Goal: Task Accomplishment & Management: Manage account settings

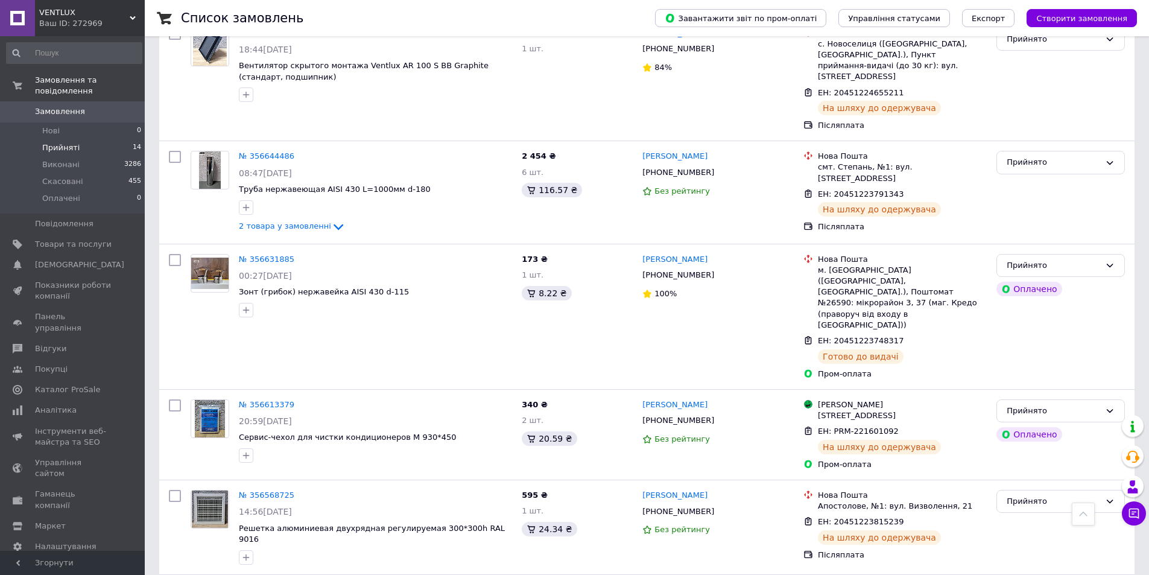
click at [71, 142] on span "Прийняті" at bounding box center [60, 147] width 37 height 11
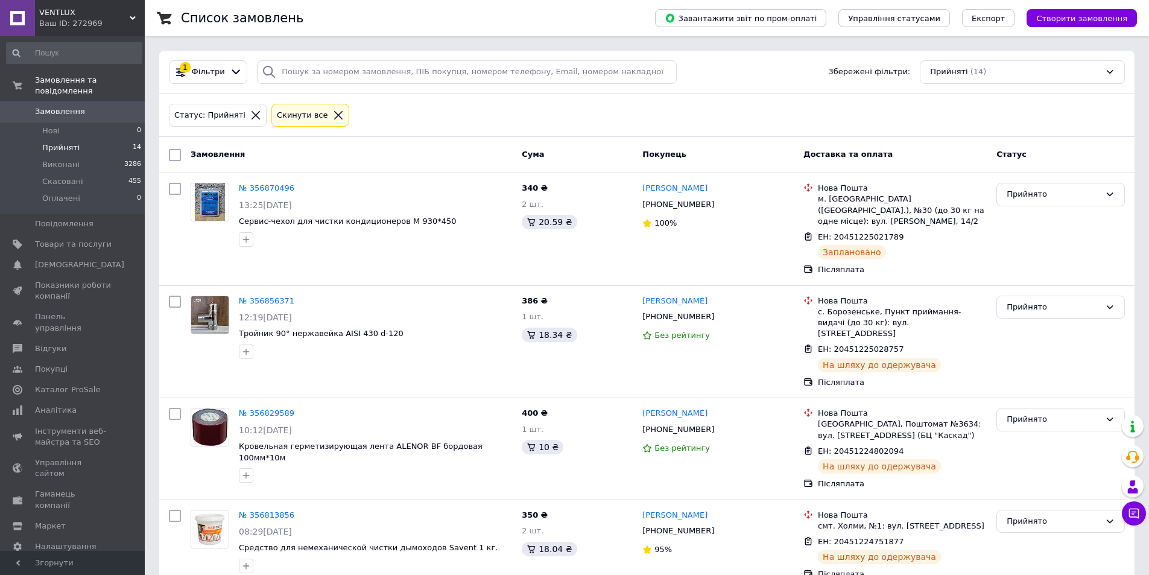
click at [59, 142] on span "Прийняті" at bounding box center [60, 147] width 37 height 11
click at [69, 193] on span "Оплачені" at bounding box center [61, 198] width 38 height 11
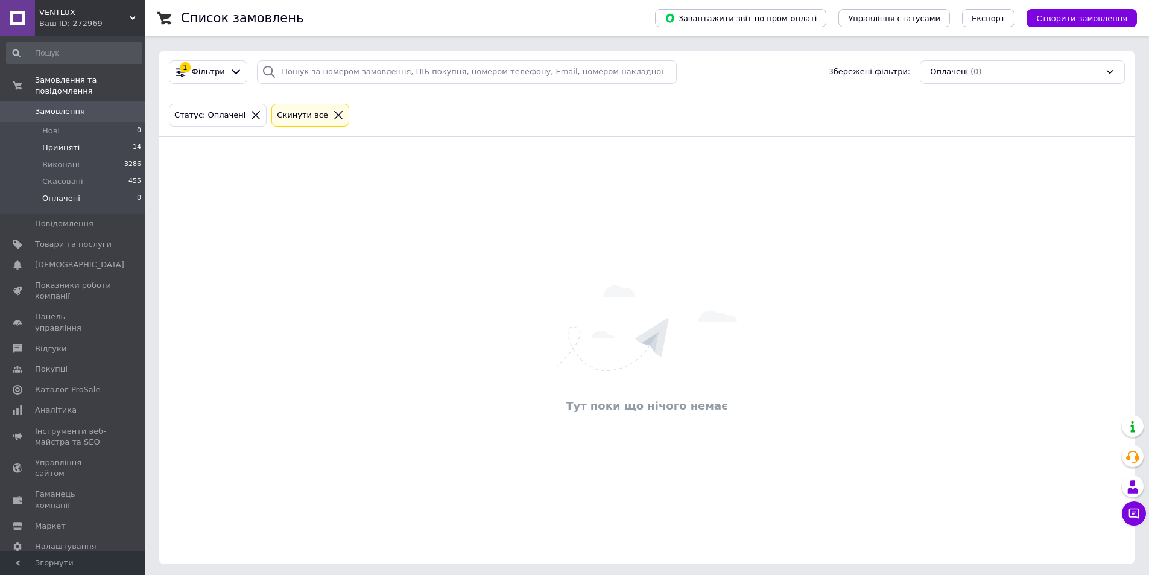
click at [59, 142] on span "Прийняті" at bounding box center [60, 147] width 37 height 11
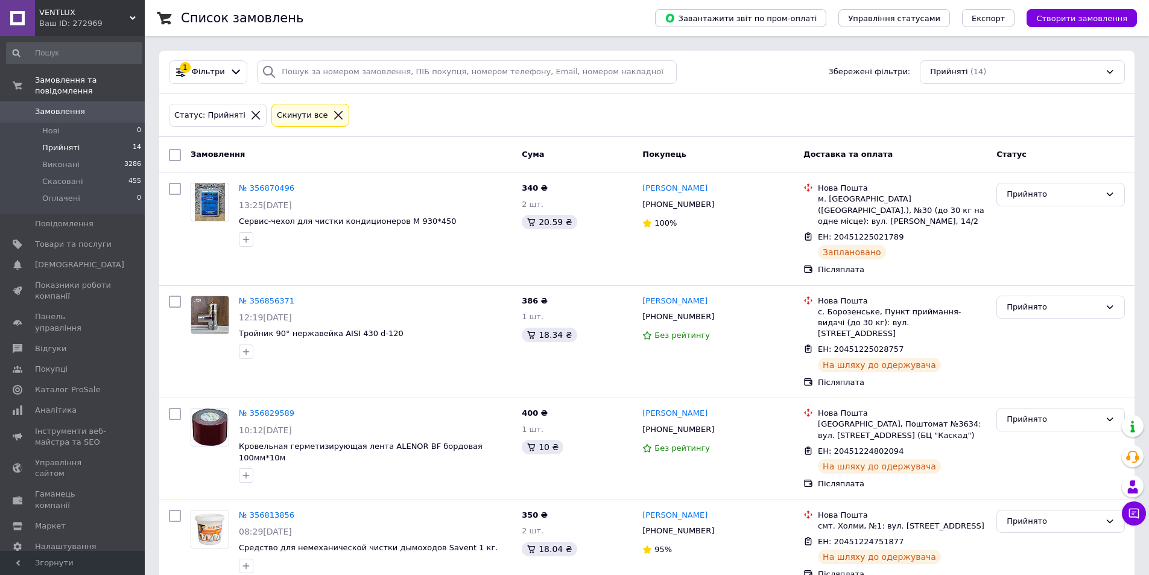
click at [60, 142] on span "Прийняті" at bounding box center [60, 147] width 37 height 11
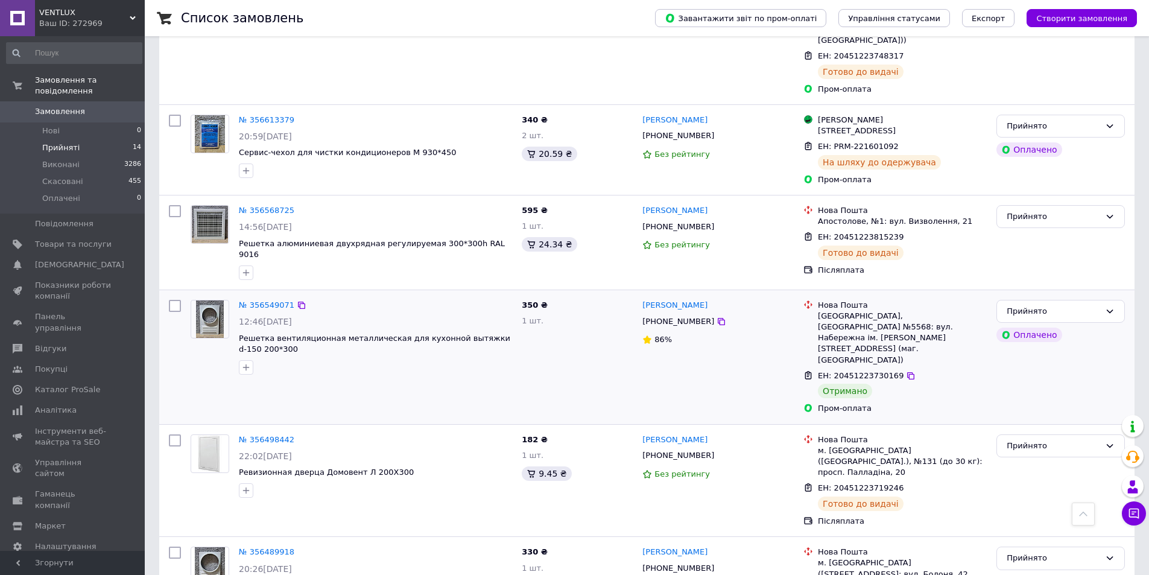
scroll to position [1048, 0]
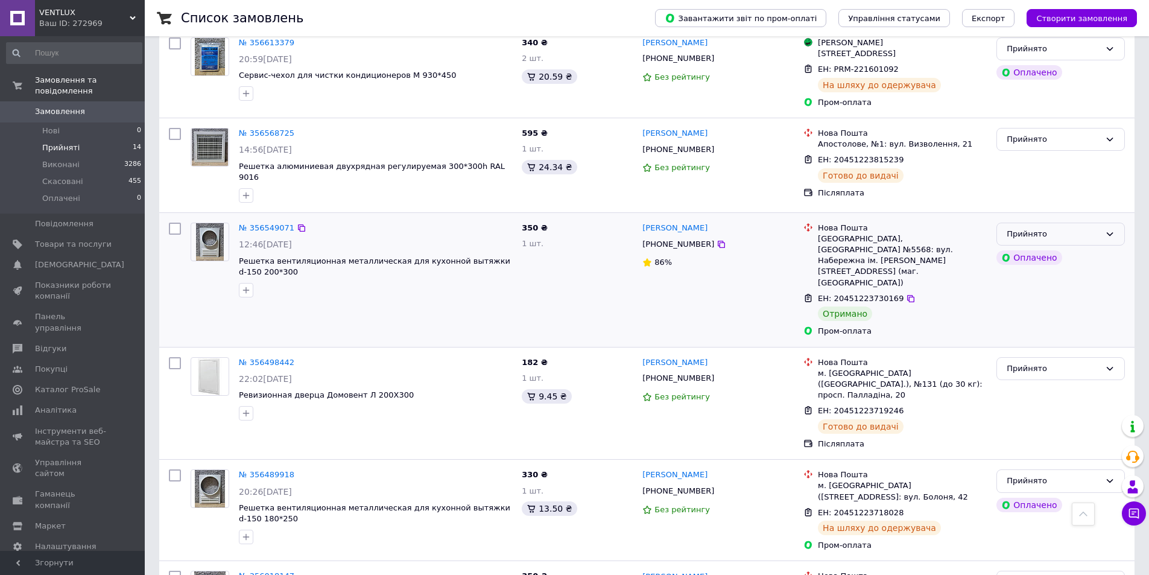
click at [1032, 228] on div "Прийнято" at bounding box center [1053, 234] width 93 height 13
click at [1012, 248] on li "Виконано" at bounding box center [1060, 259] width 127 height 22
click at [81, 139] on li "Прийняті 14" at bounding box center [74, 147] width 148 height 17
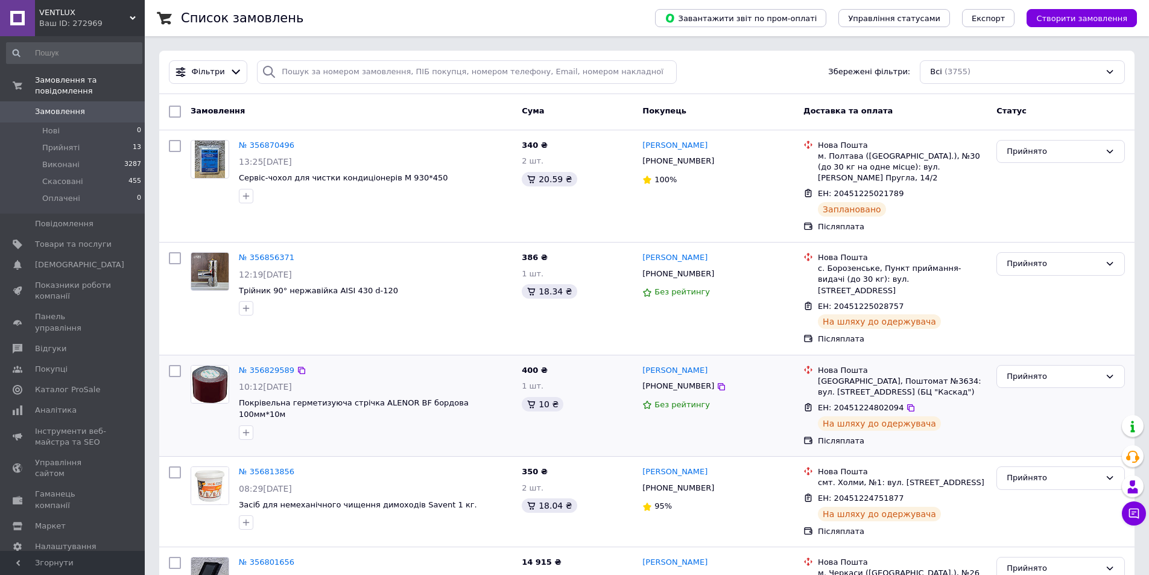
scroll to position [181, 0]
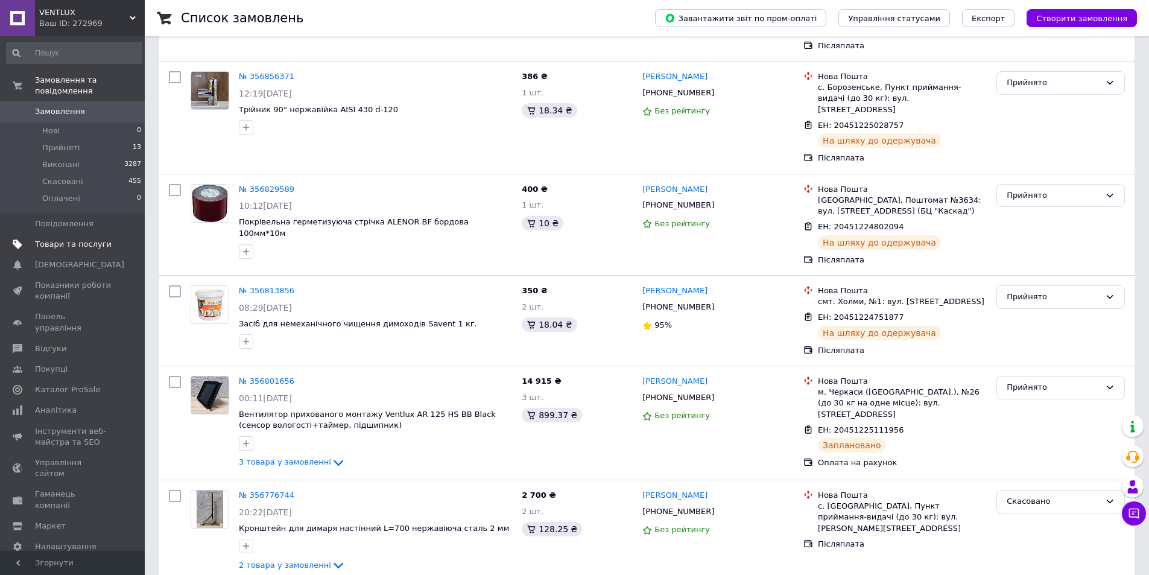
click at [72, 239] on span "Товари та послуги" at bounding box center [73, 244] width 77 height 11
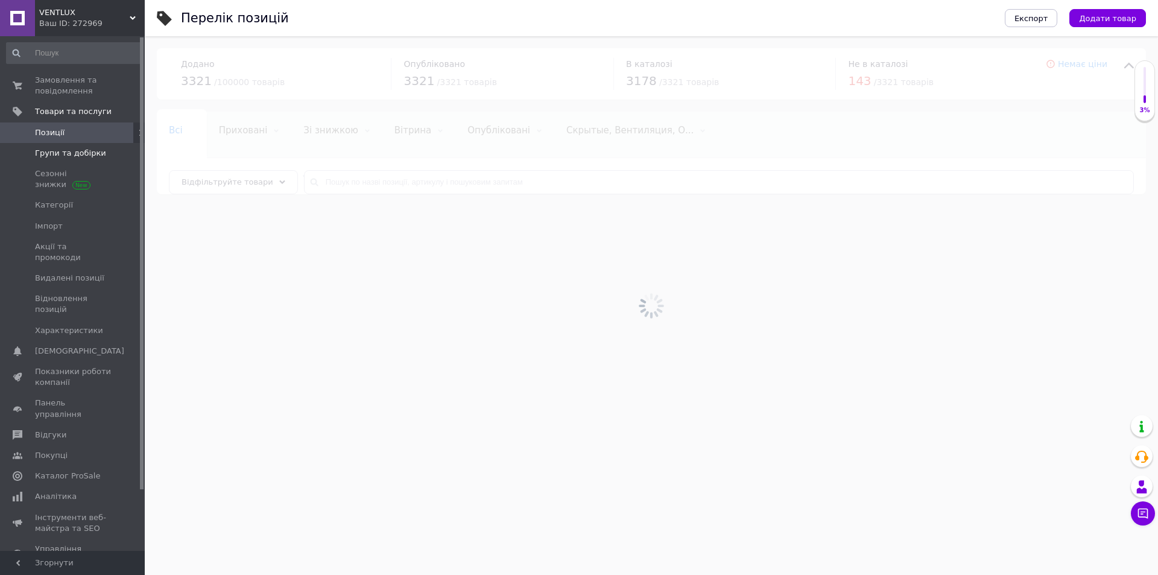
click at [62, 156] on span "Групи та добірки" at bounding box center [70, 153] width 71 height 11
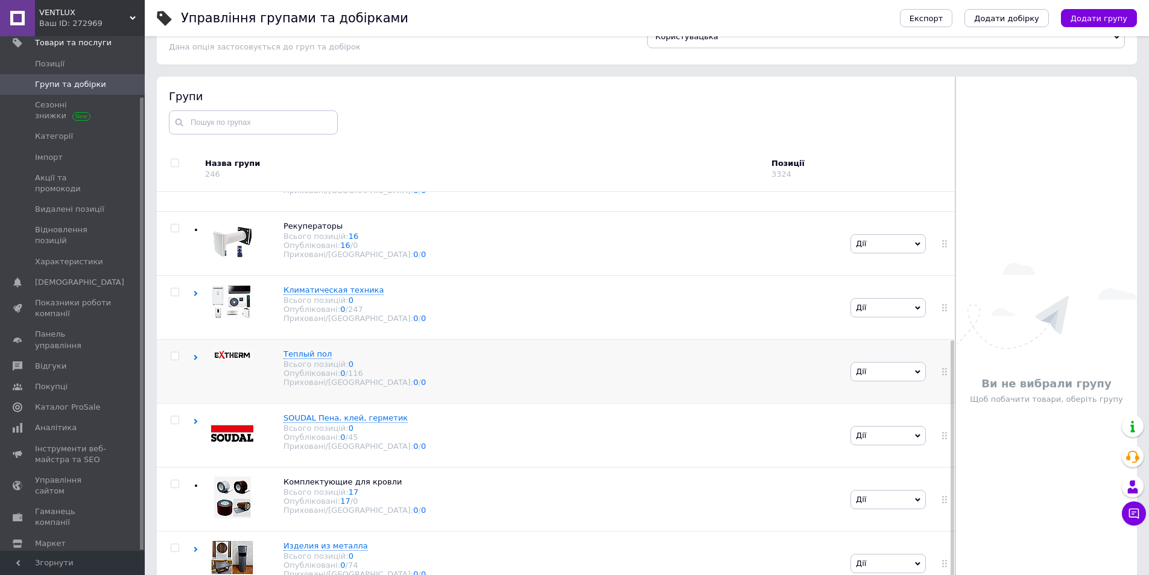
scroll to position [68, 0]
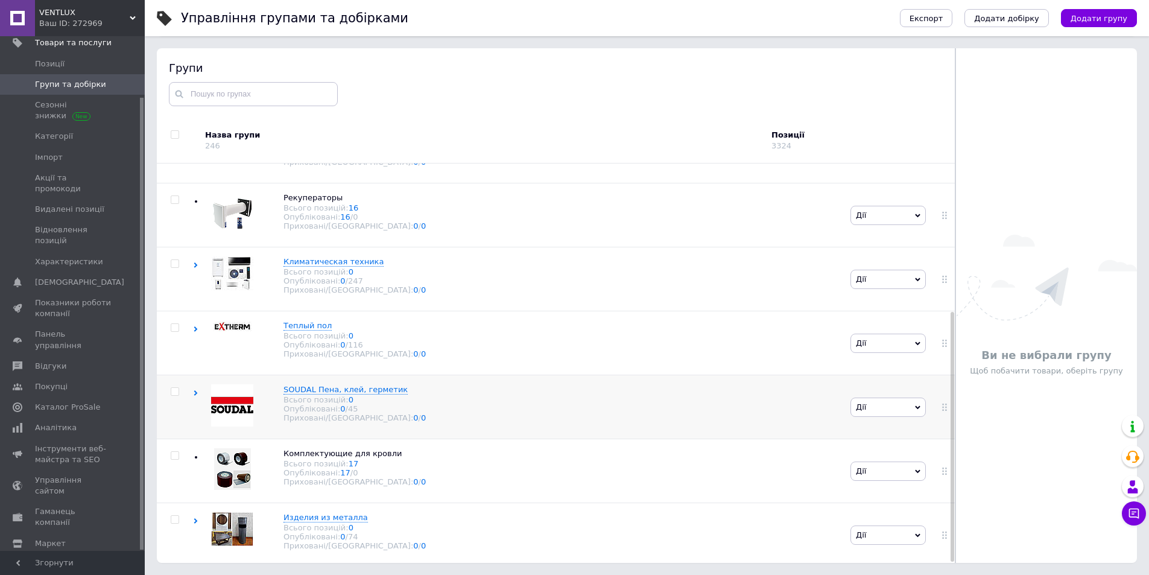
click at [242, 407] on img at bounding box center [232, 405] width 42 height 42
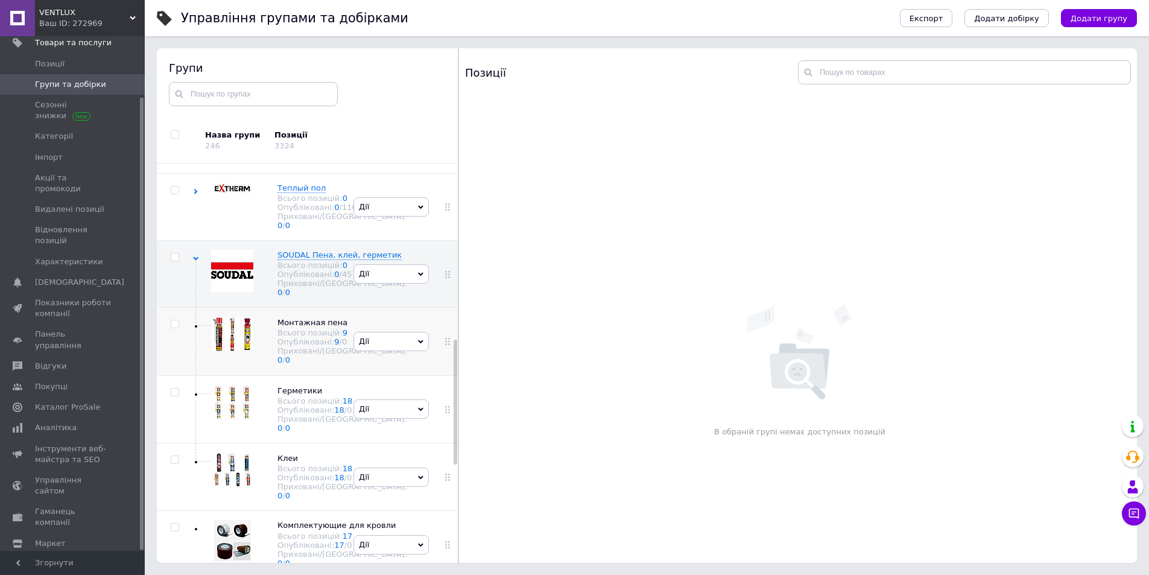
scroll to position [566, 0]
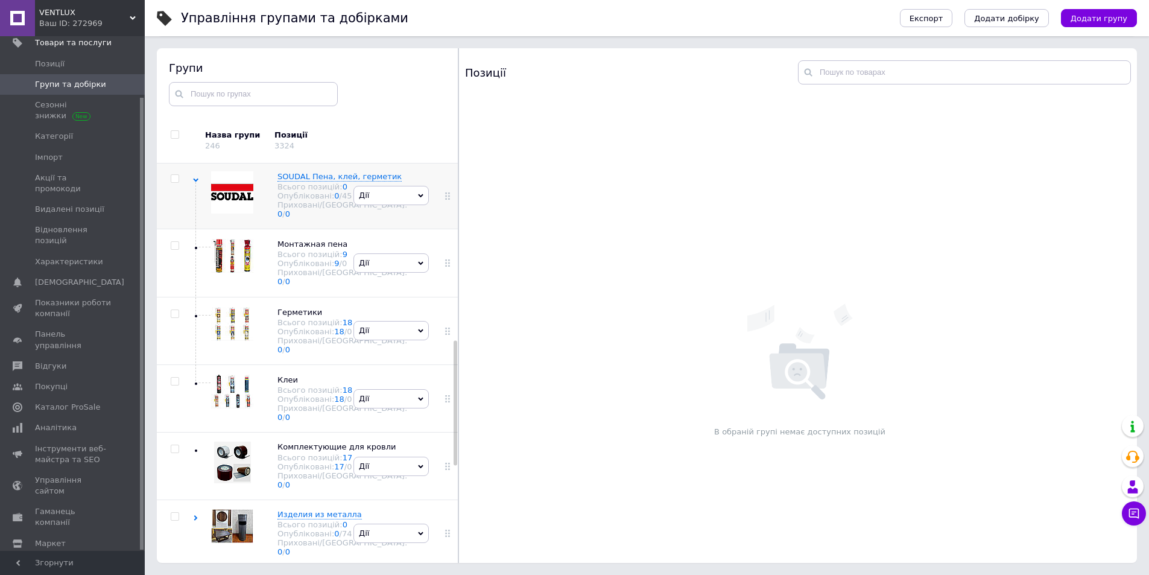
click at [239, 214] on img at bounding box center [232, 192] width 42 height 42
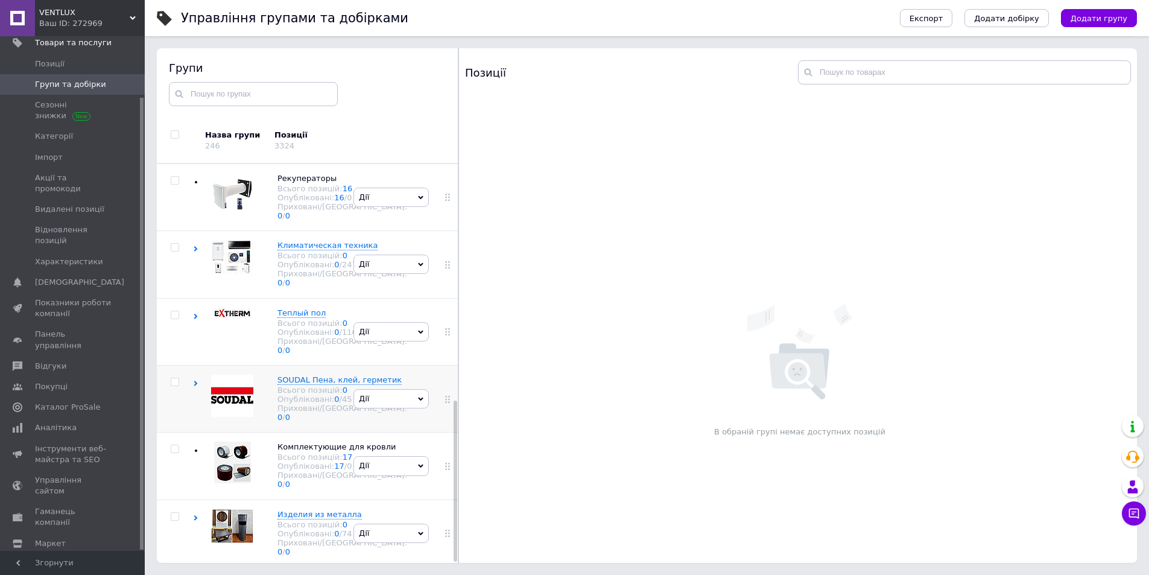
click at [244, 375] on div at bounding box center [229, 399] width 48 height 48
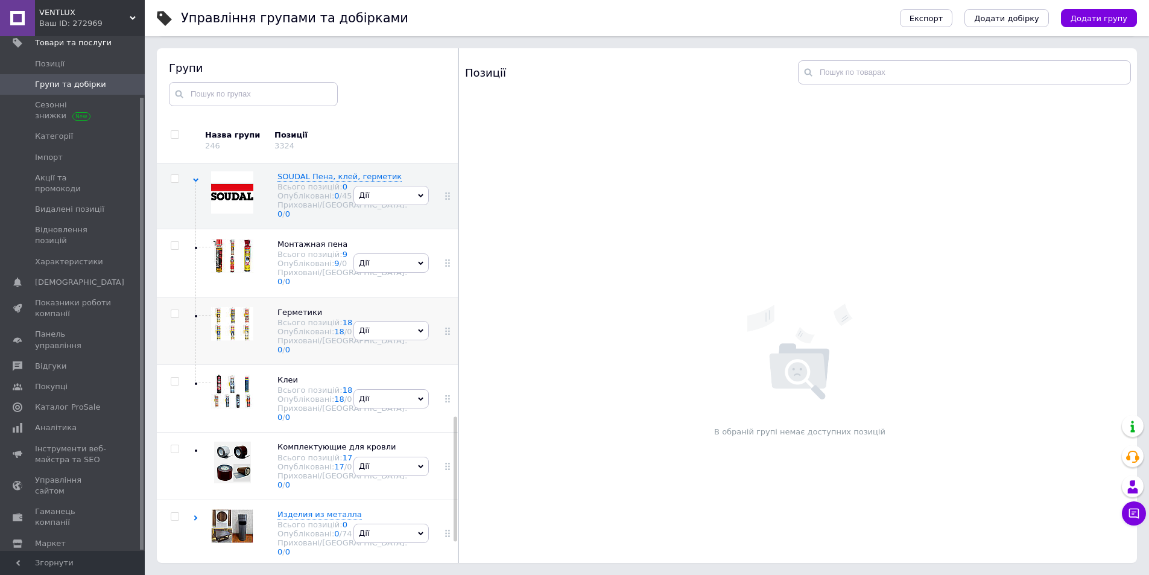
scroll to position [875, 0]
click at [236, 375] on div at bounding box center [229, 399] width 48 height 48
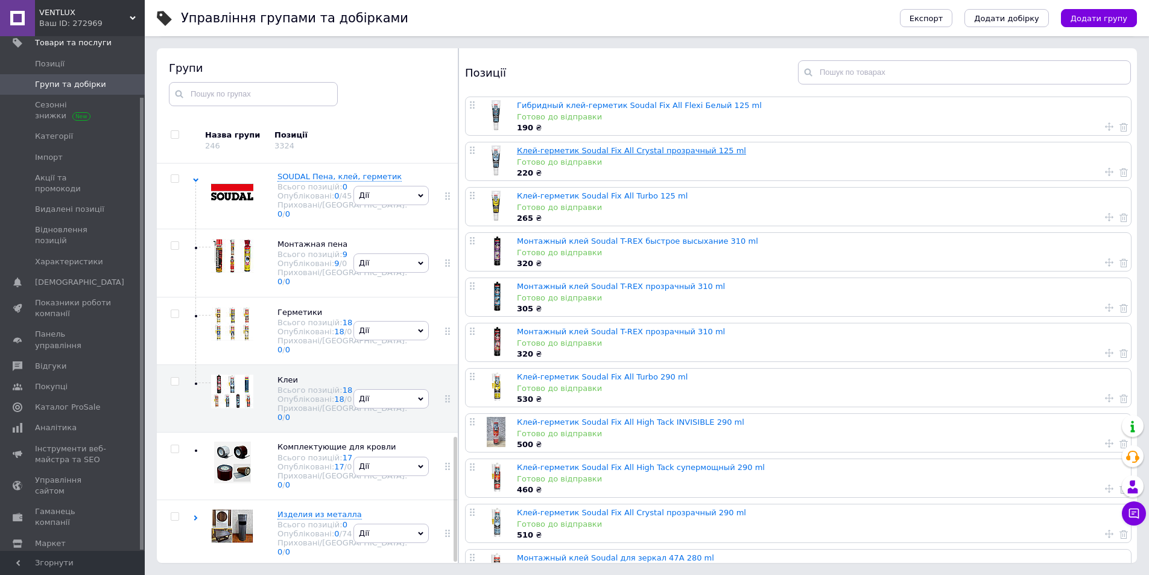
click at [556, 151] on link "Клей-герметик Soudal Fix All Crystal прозрачный 125 ml" at bounding box center [631, 150] width 229 height 9
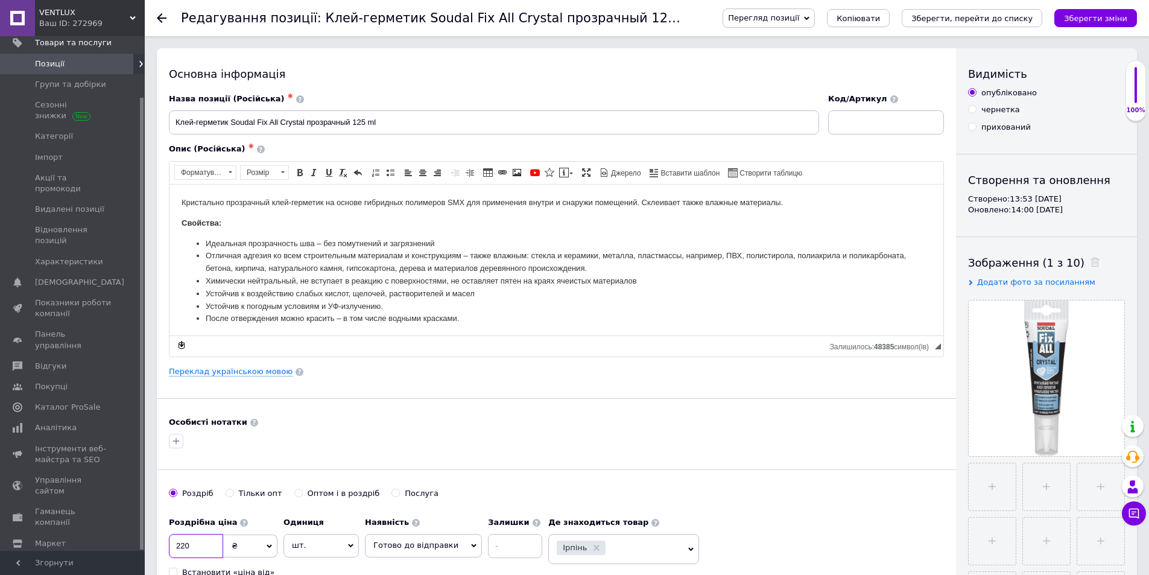
click at [196, 546] on input "220" at bounding box center [196, 546] width 54 height 24
type input "235"
click at [987, 24] on button "Зберегти, перейти до списку" at bounding box center [972, 18] width 141 height 18
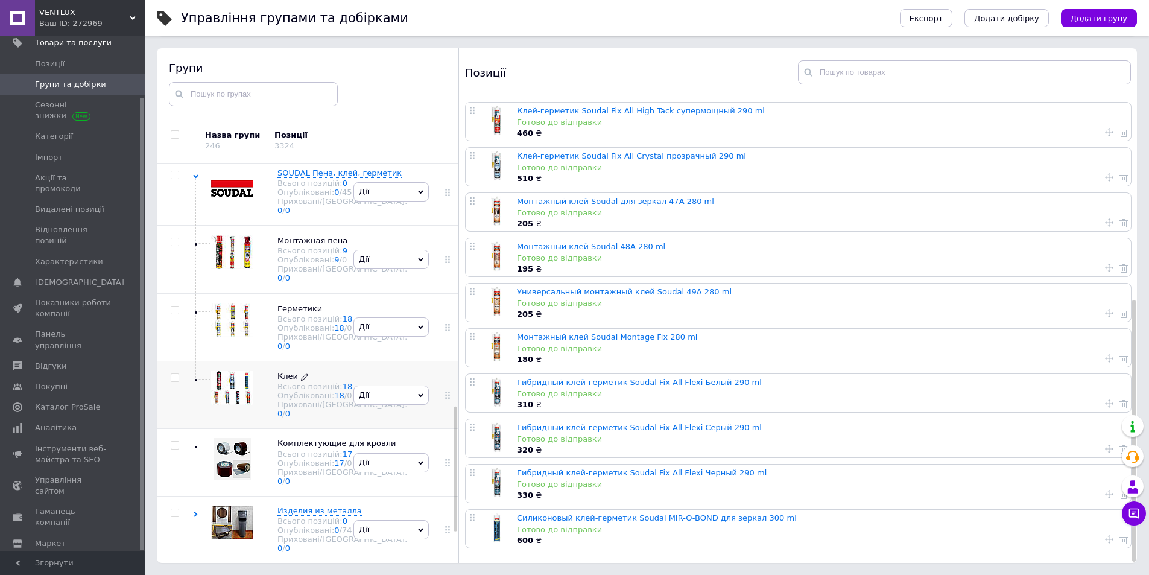
scroll to position [789, 0]
click at [215, 304] on div at bounding box center [232, 325] width 42 height 45
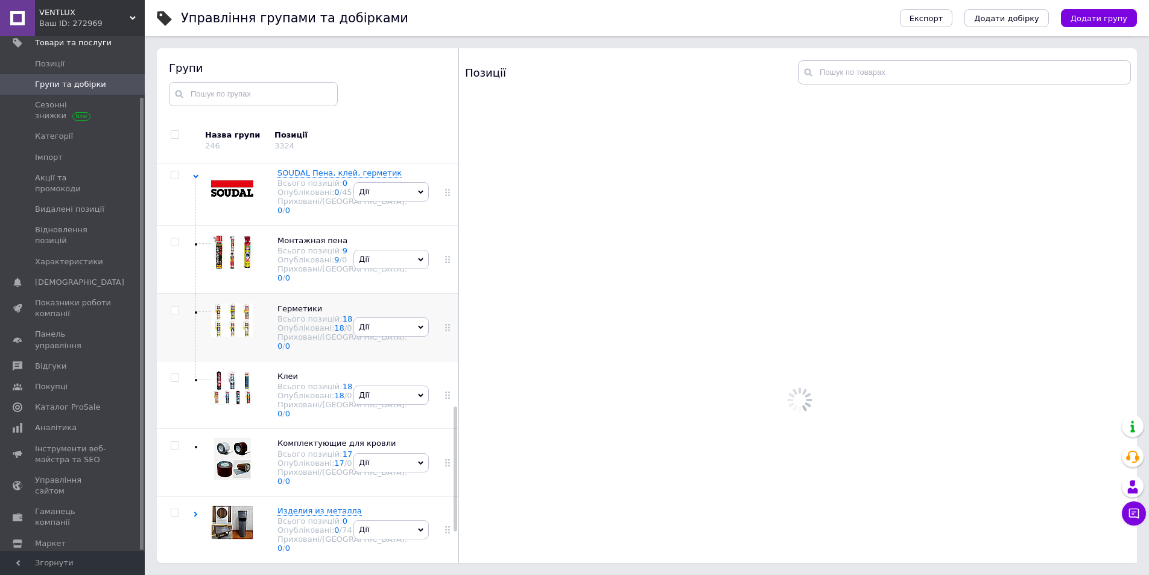
scroll to position [0, 0]
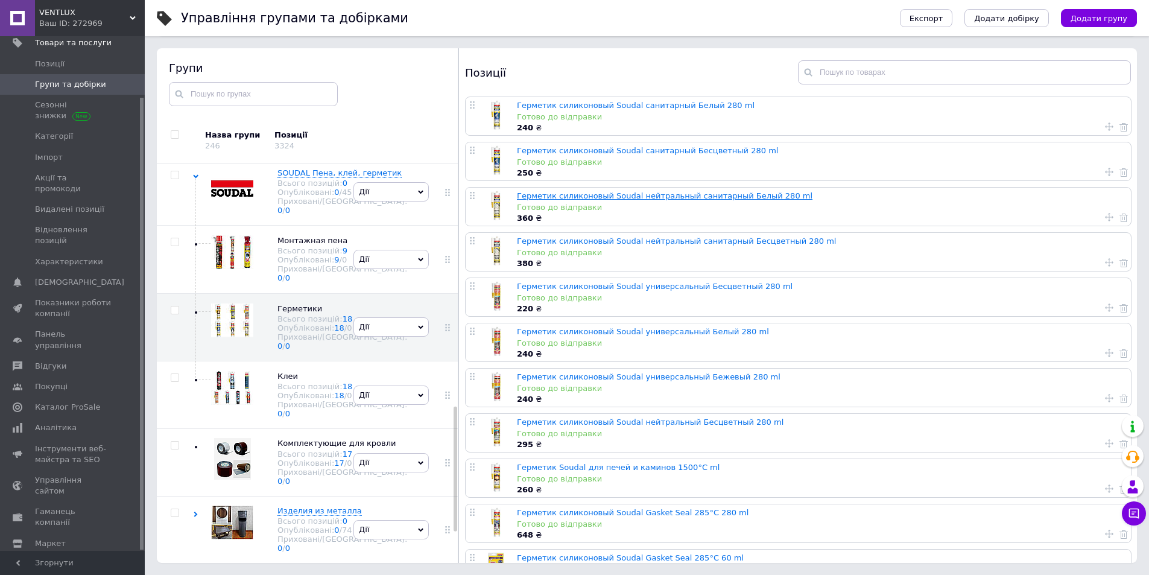
click at [547, 195] on link "Герметик силиконовый Soudal нейтральный санитарный Белый 280 ml" at bounding box center [665, 195] width 296 height 9
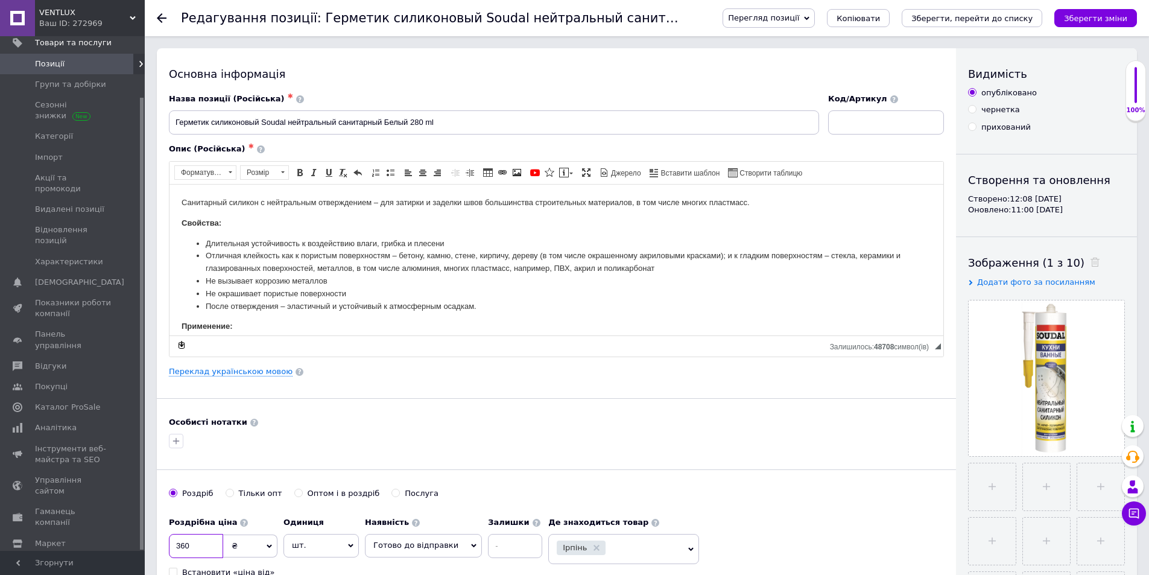
click at [204, 538] on input "360" at bounding box center [196, 546] width 54 height 24
type input "380"
click at [961, 16] on icon "Зберегти, перейти до списку" at bounding box center [971, 18] width 121 height 9
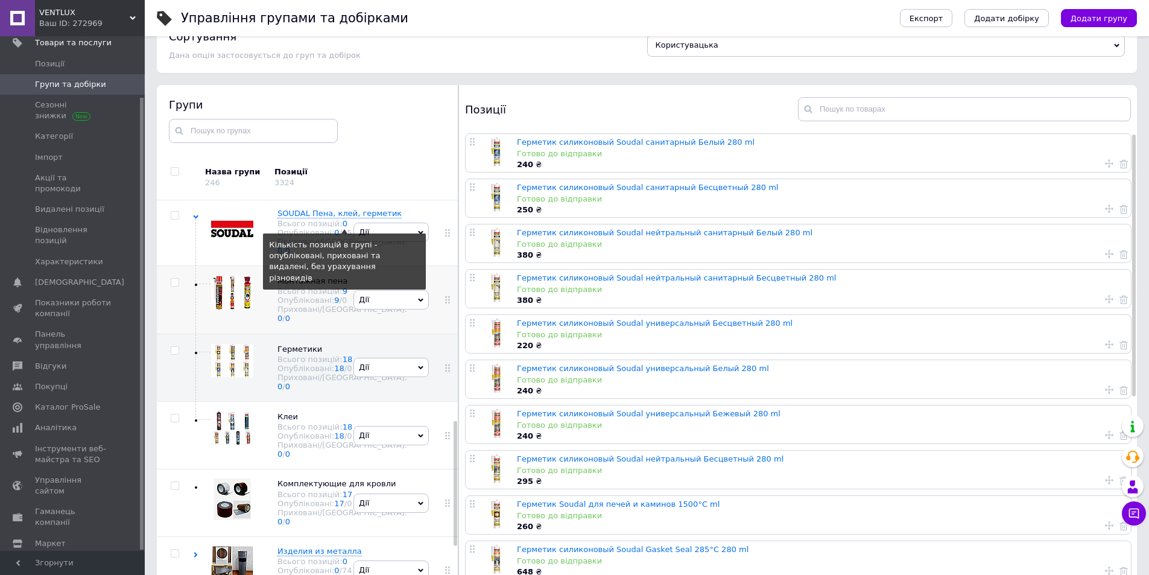
scroll to position [60, 0]
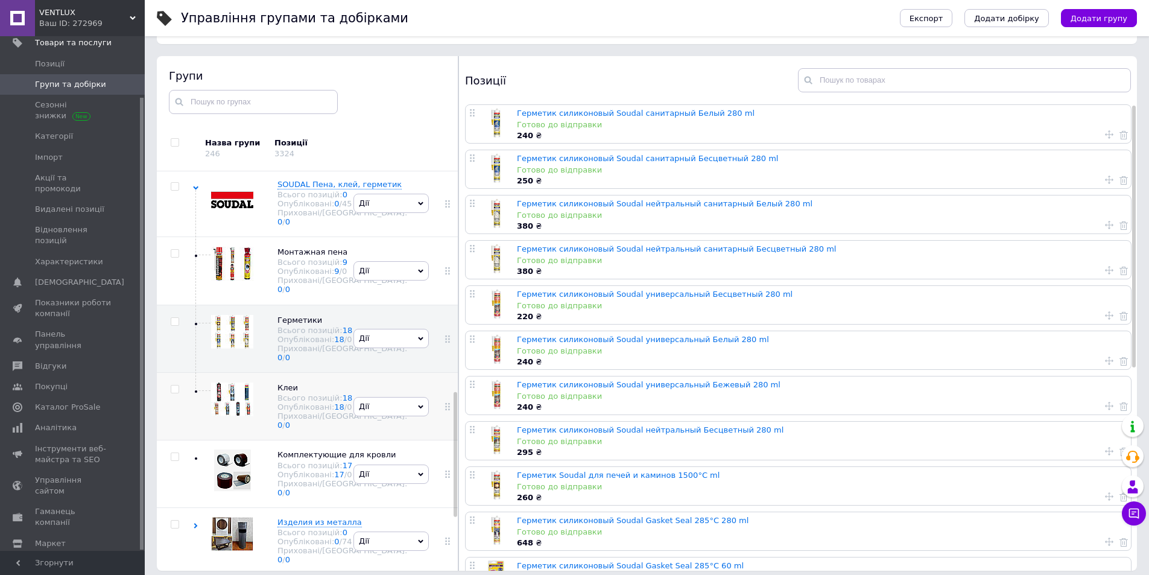
click at [248, 428] on div at bounding box center [232, 404] width 42 height 45
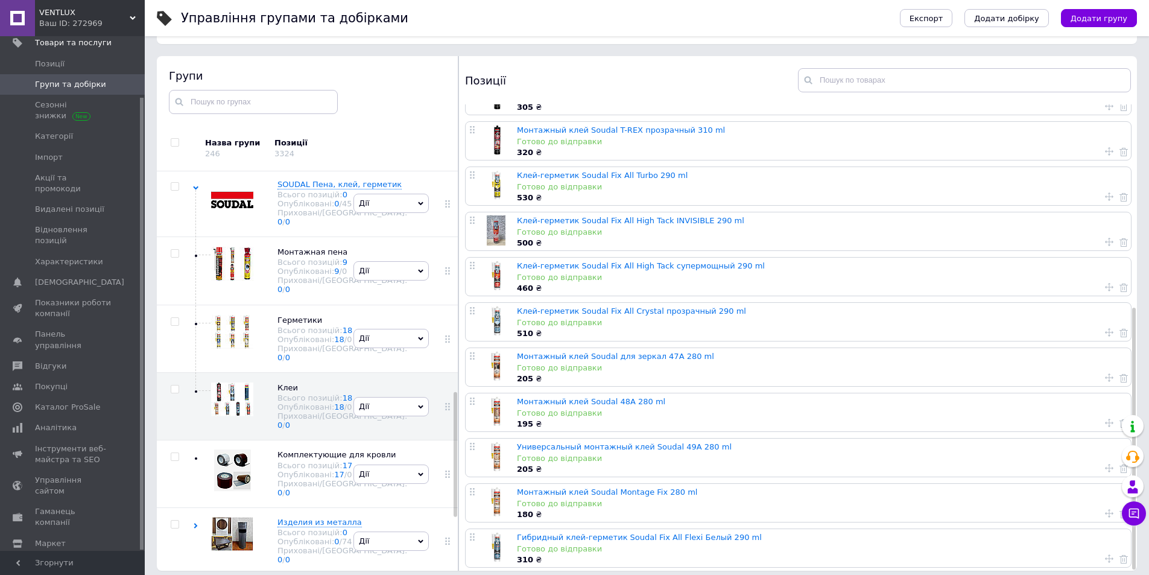
scroll to position [360, 0]
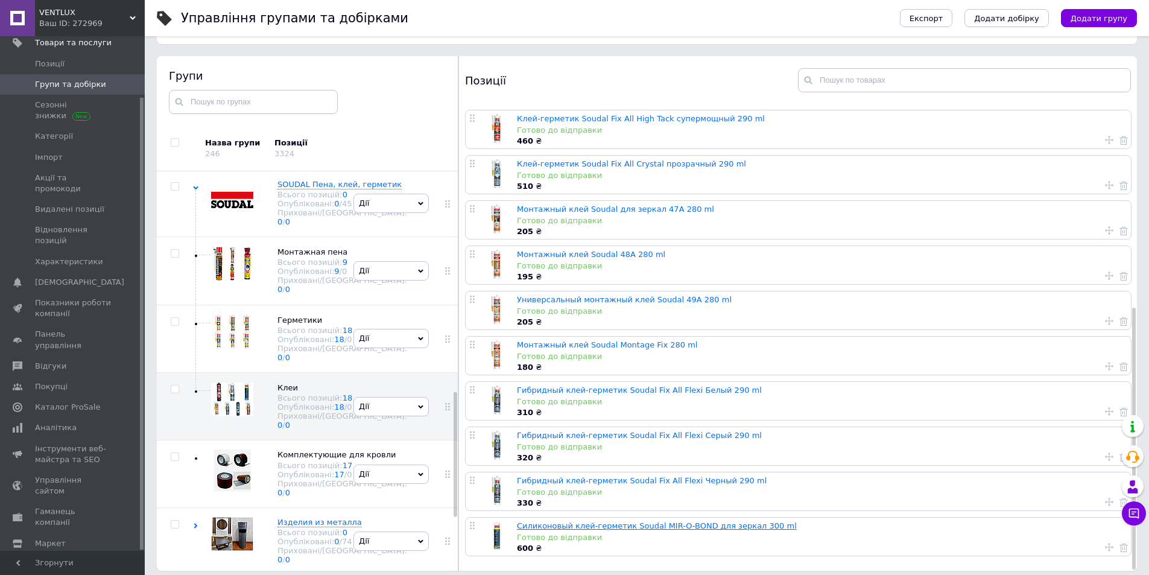
click at [557, 527] on link "Силиконовый клей-герметик Soudal MIR-O-BOND для зеркал 300 ml" at bounding box center [657, 525] width 280 height 9
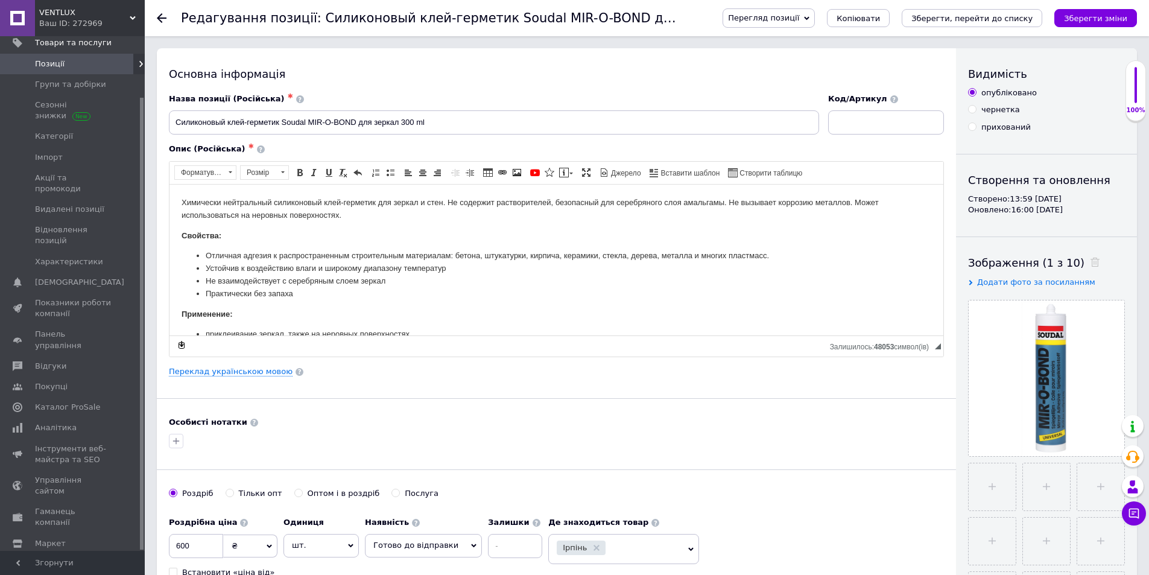
scroll to position [302, 0]
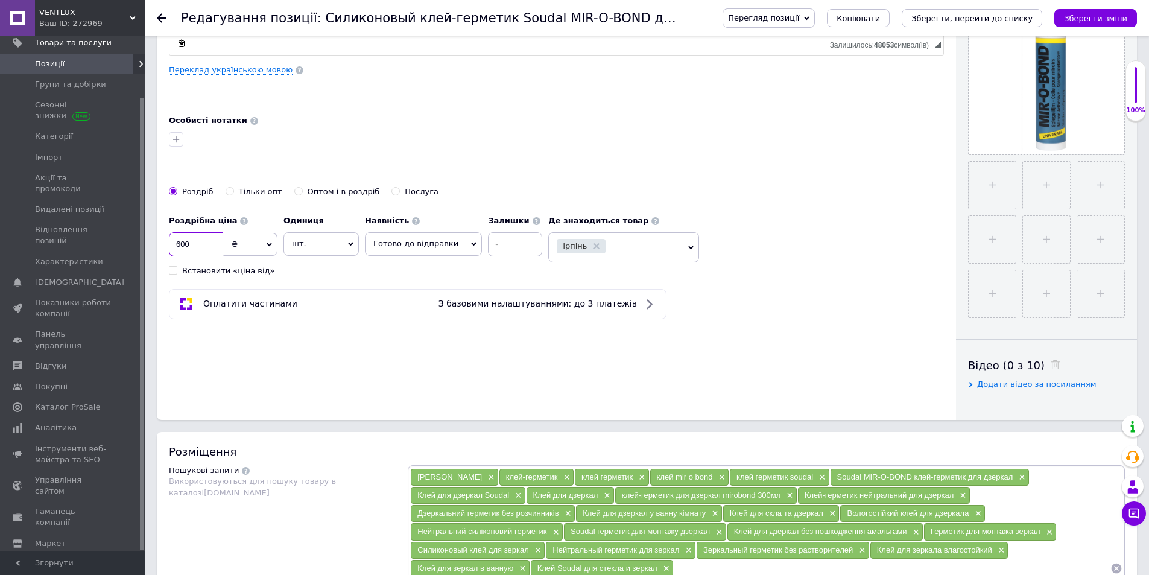
click at [206, 239] on input "600" at bounding box center [196, 244] width 54 height 24
type input "635"
click at [995, 14] on icon "Зберегти, перейти до списку" at bounding box center [971, 18] width 121 height 9
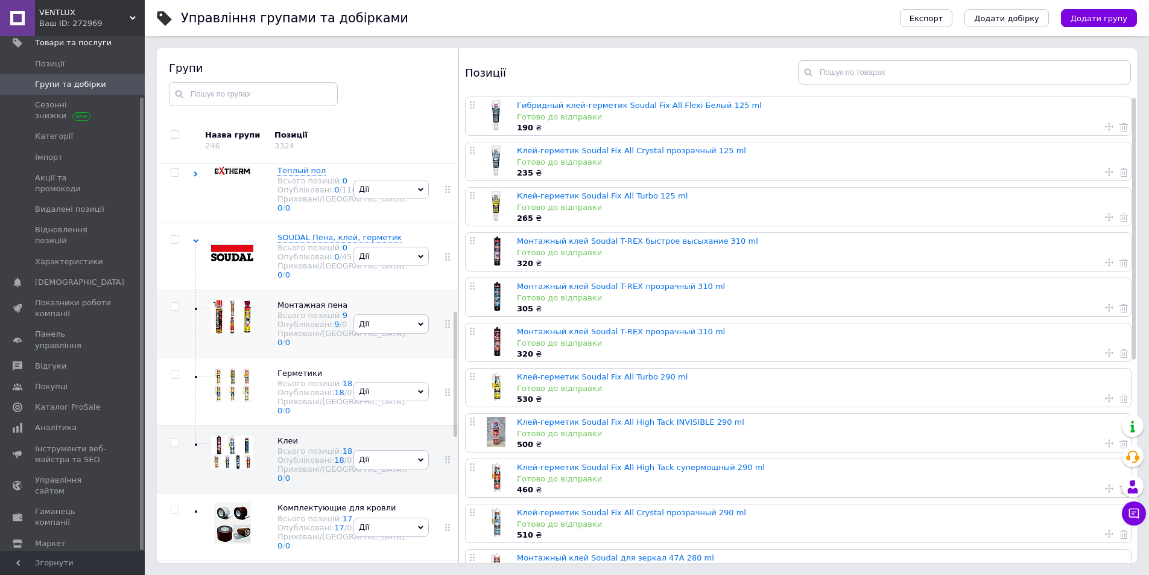
scroll to position [548, 0]
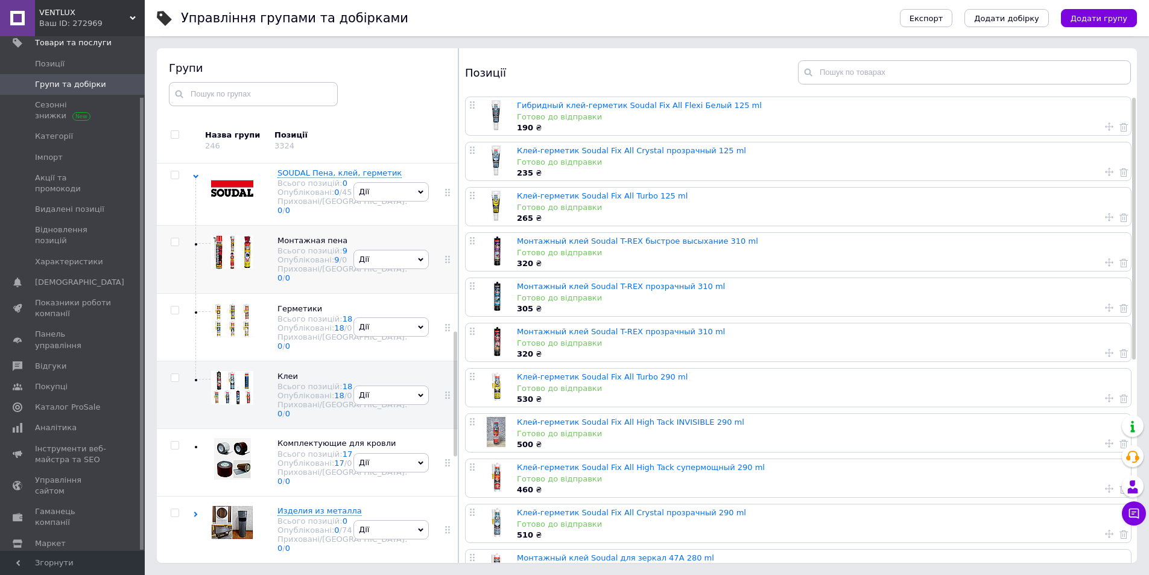
click at [232, 280] on div at bounding box center [232, 257] width 42 height 45
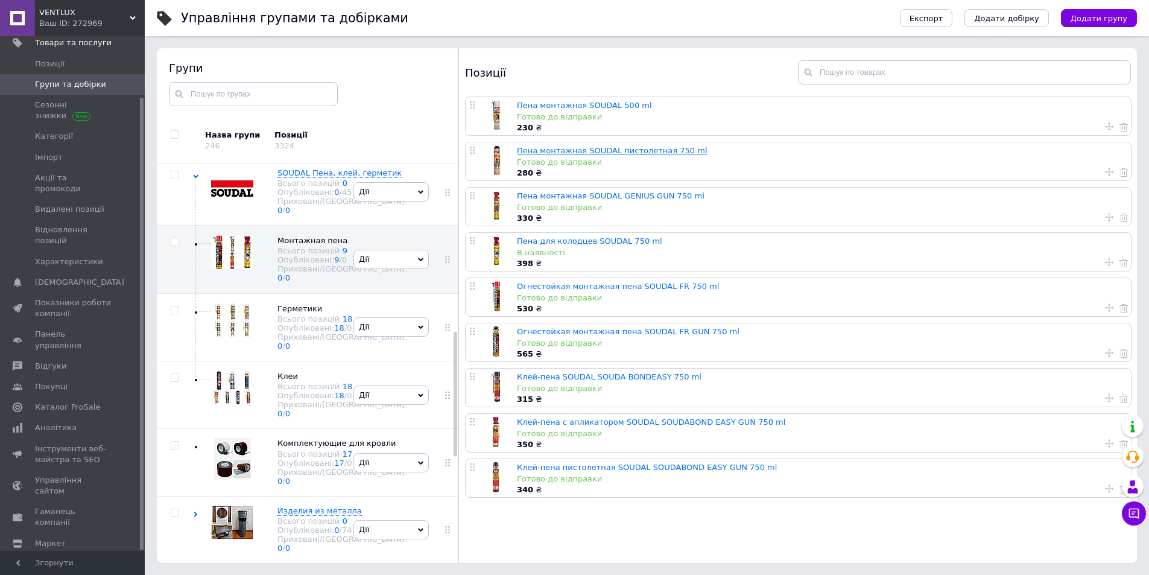
click at [569, 151] on link "Пена монтажная SOUDAL пистолетная 750 ml" at bounding box center [612, 150] width 191 height 9
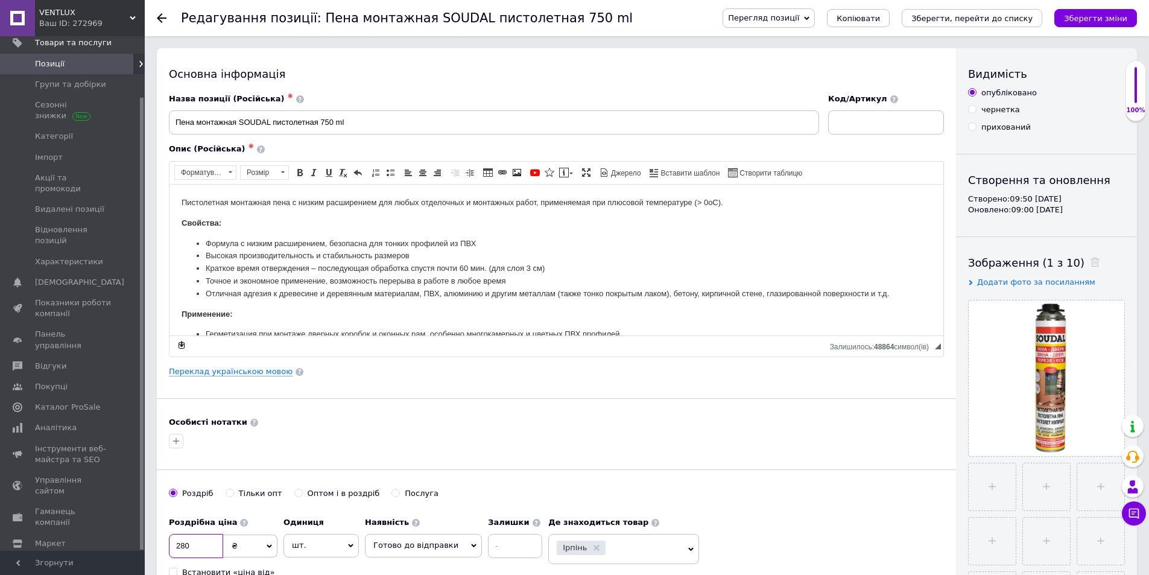
click at [201, 546] on input "280" at bounding box center [196, 546] width 54 height 24
type input "295"
click at [982, 22] on icon "Зберегти, перейти до списку" at bounding box center [971, 18] width 121 height 9
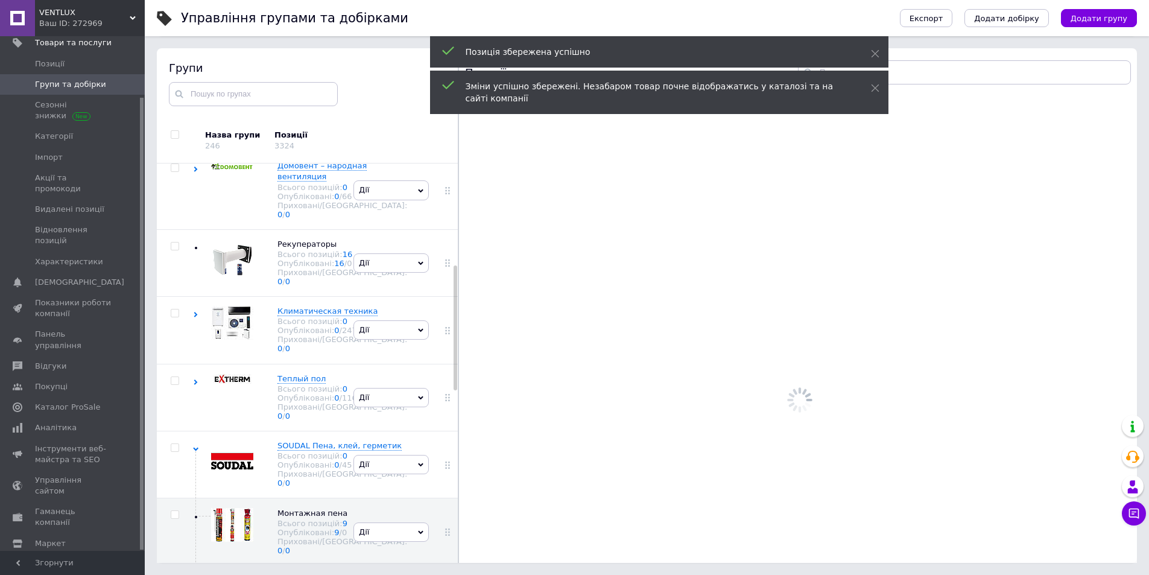
scroll to position [340, 0]
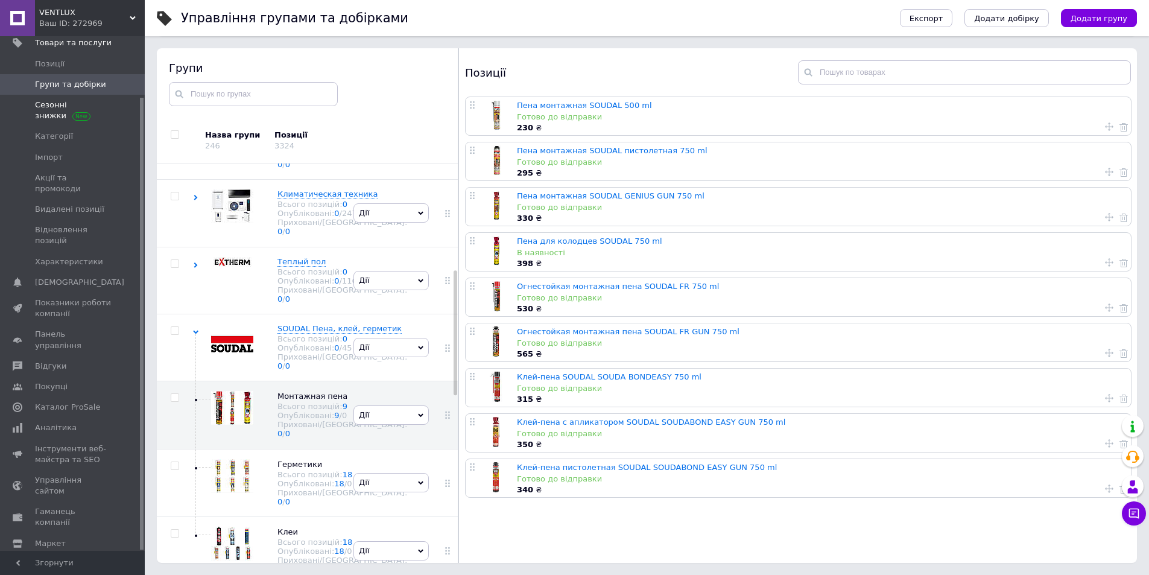
click at [30, 107] on span at bounding box center [17, 111] width 35 height 22
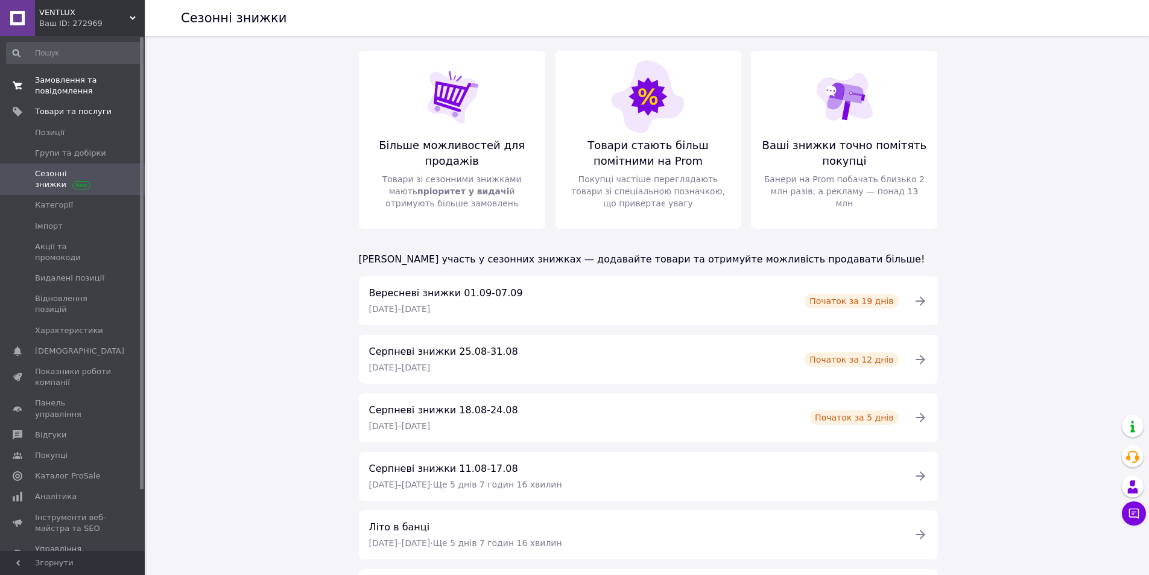
click at [57, 89] on span "Замовлення та повідомлення" at bounding box center [73, 86] width 77 height 22
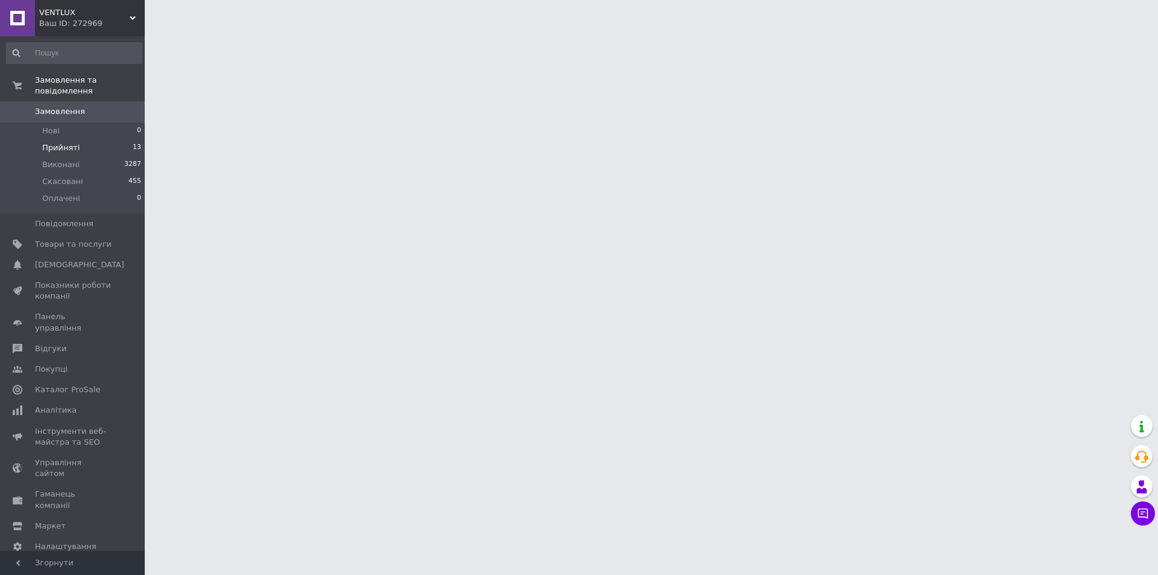
click at [63, 142] on span "Прийняті" at bounding box center [60, 147] width 37 height 11
click at [57, 142] on span "Прийняті" at bounding box center [60, 147] width 37 height 11
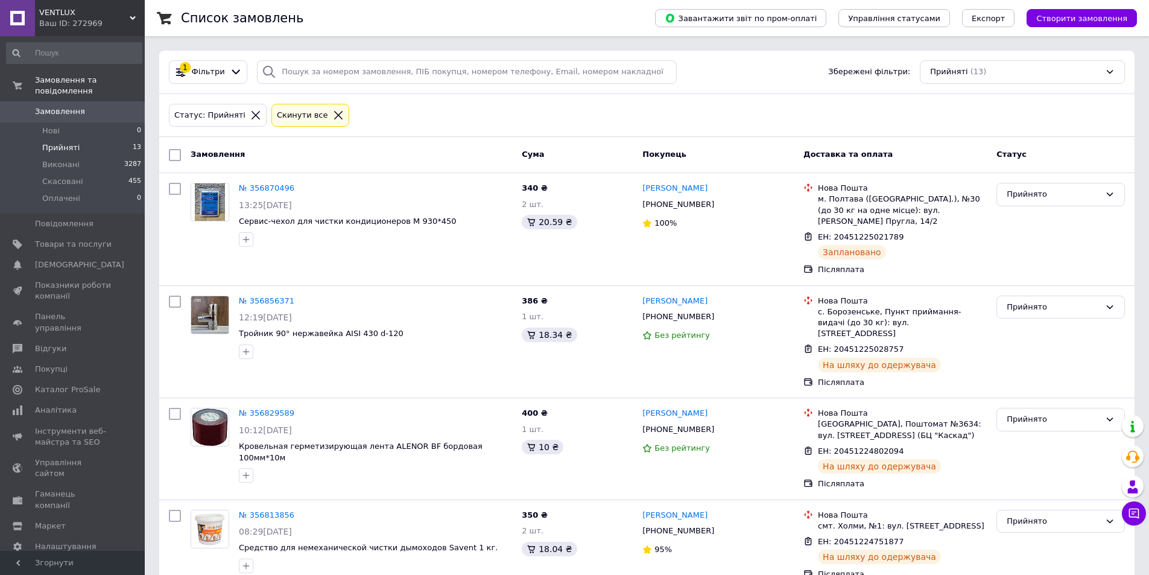
click at [80, 139] on li "Прийняті 13" at bounding box center [74, 147] width 148 height 17
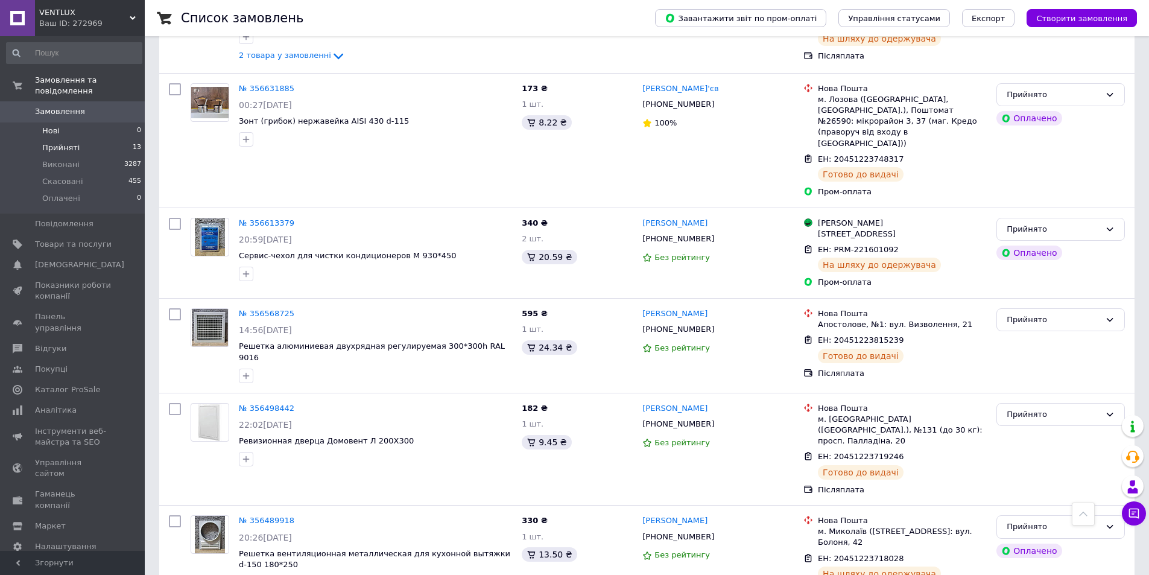
scroll to position [815, 0]
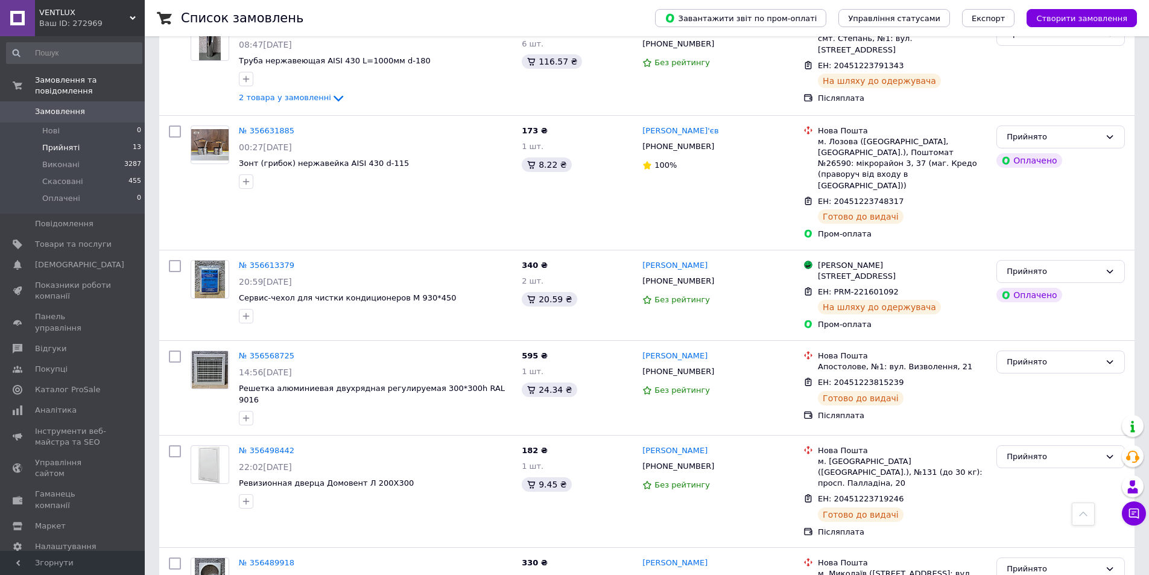
click at [62, 142] on span "Прийняті" at bounding box center [60, 147] width 37 height 11
click at [58, 239] on span "Товари та послуги" at bounding box center [73, 244] width 77 height 11
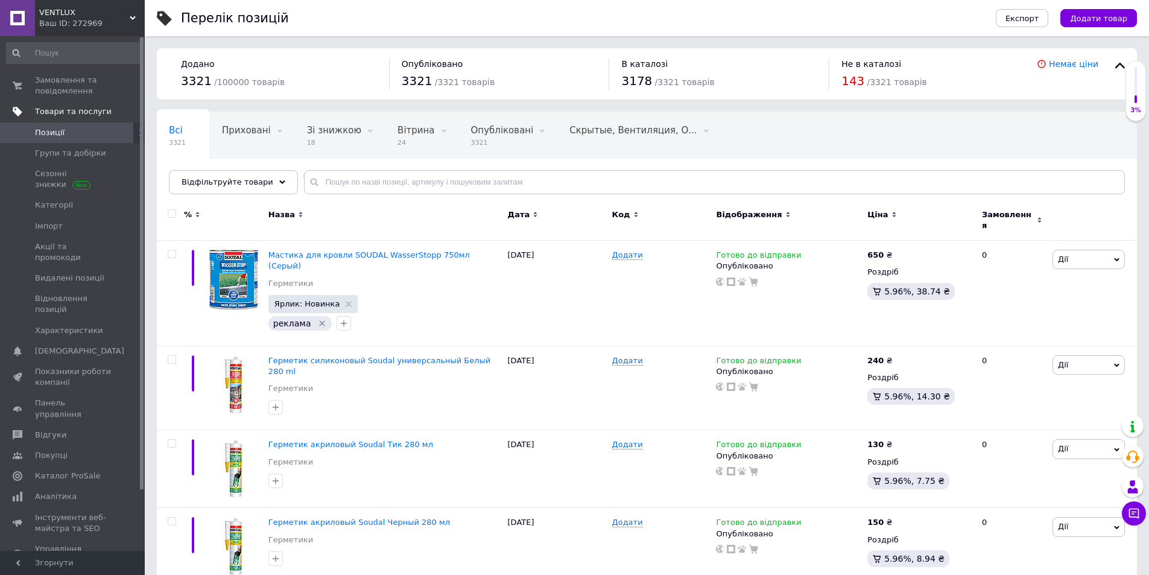
click at [56, 109] on span "Товари та послуги" at bounding box center [73, 111] width 77 height 11
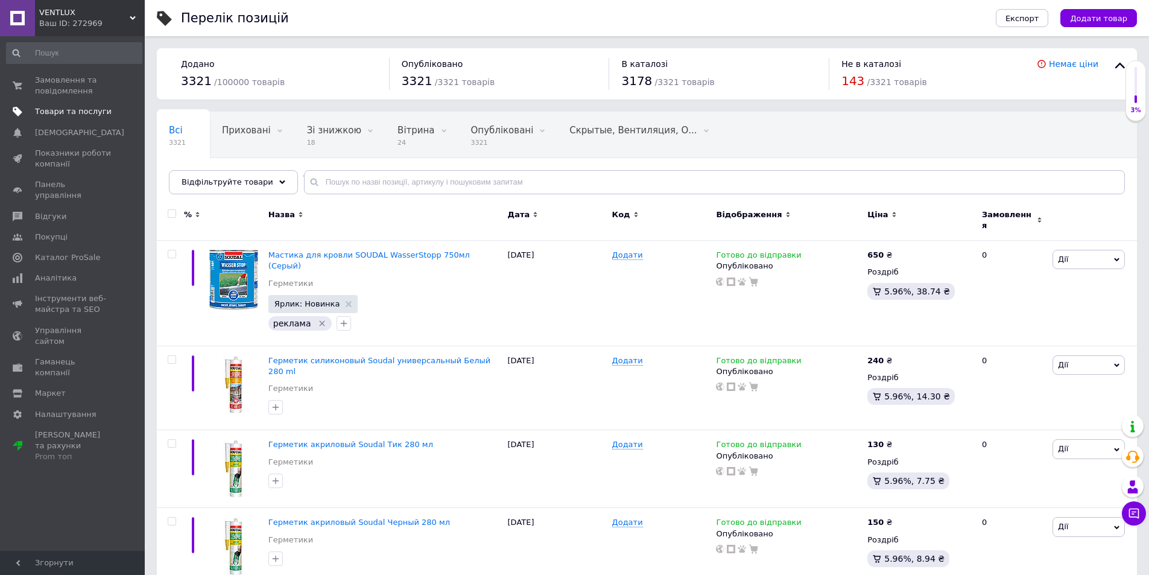
click at [52, 111] on span "Товари та послуги" at bounding box center [73, 111] width 77 height 11
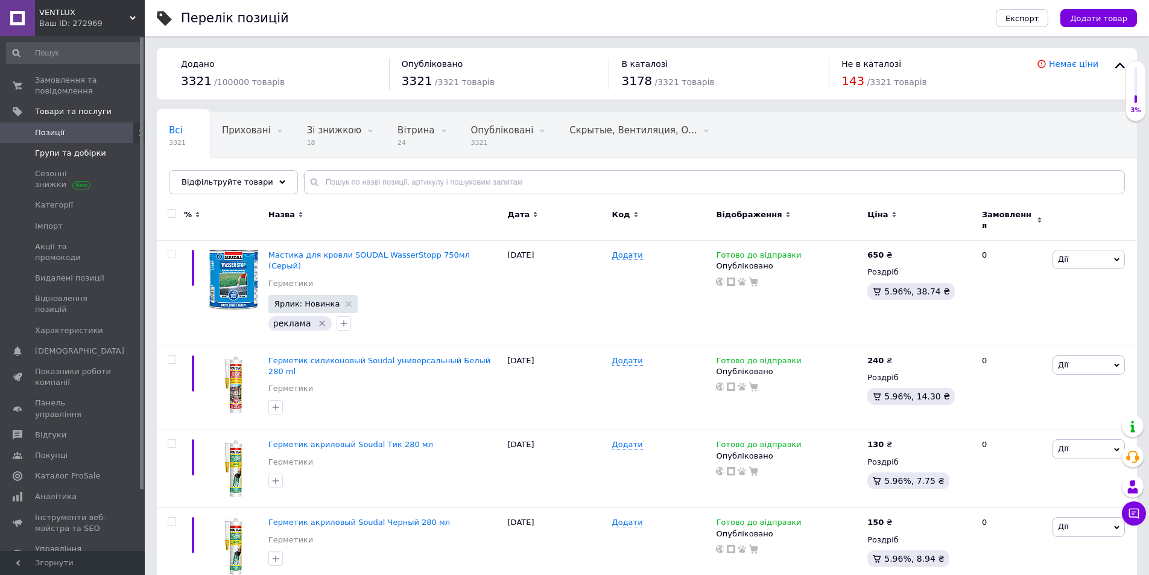
click at [57, 153] on span "Групи та добірки" at bounding box center [70, 153] width 71 height 11
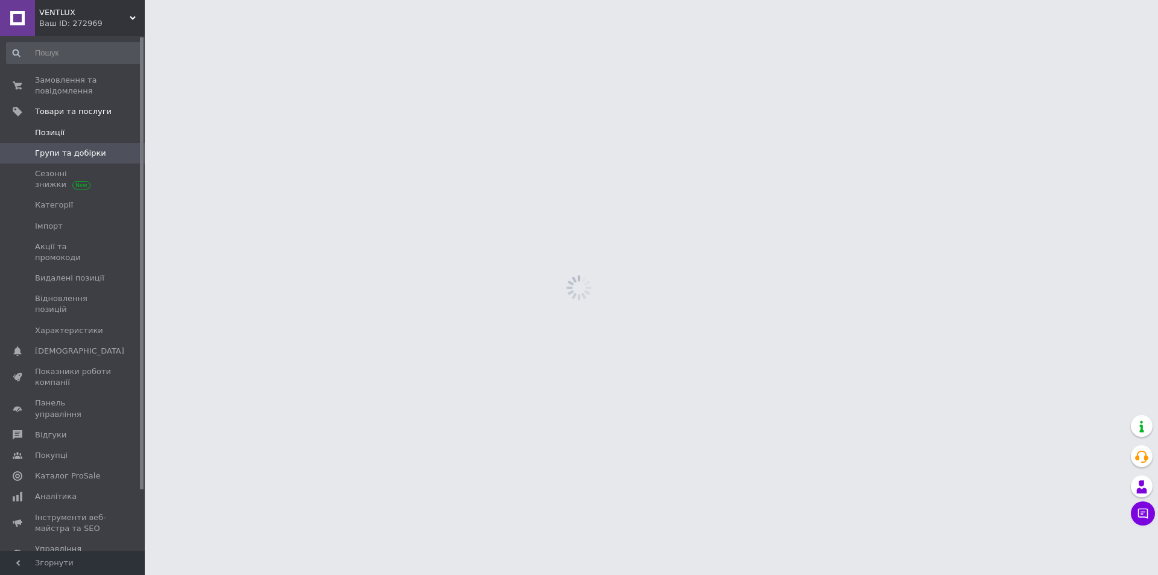
click at [55, 130] on span "Позиції" at bounding box center [50, 132] width 30 height 11
click at [63, 151] on span "Групи та добірки" at bounding box center [70, 153] width 71 height 11
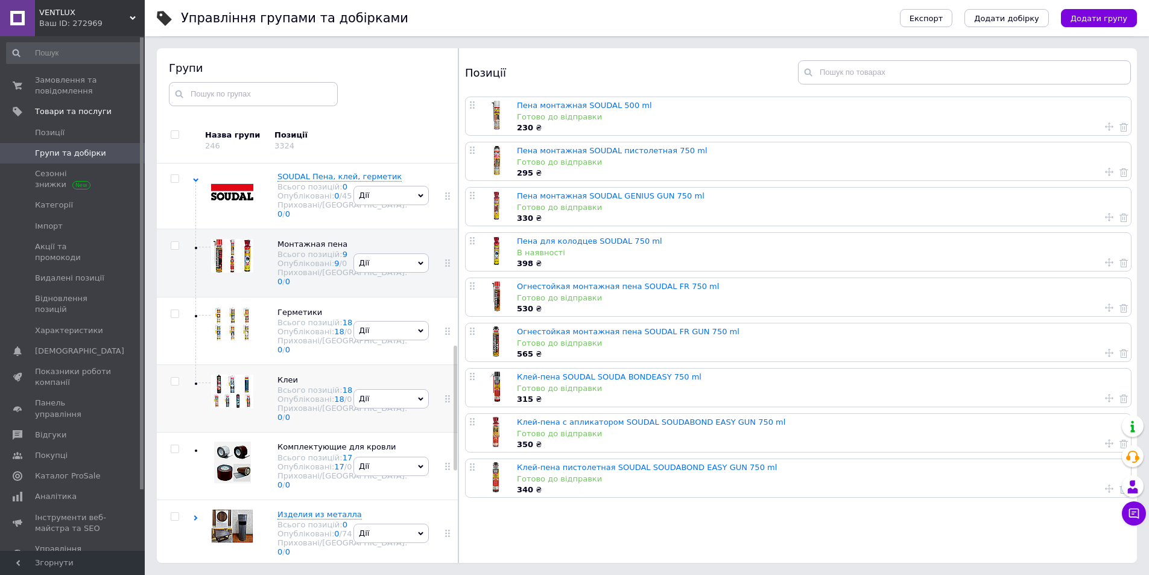
scroll to position [702, 0]
click at [232, 408] on img at bounding box center [232, 392] width 42 height 34
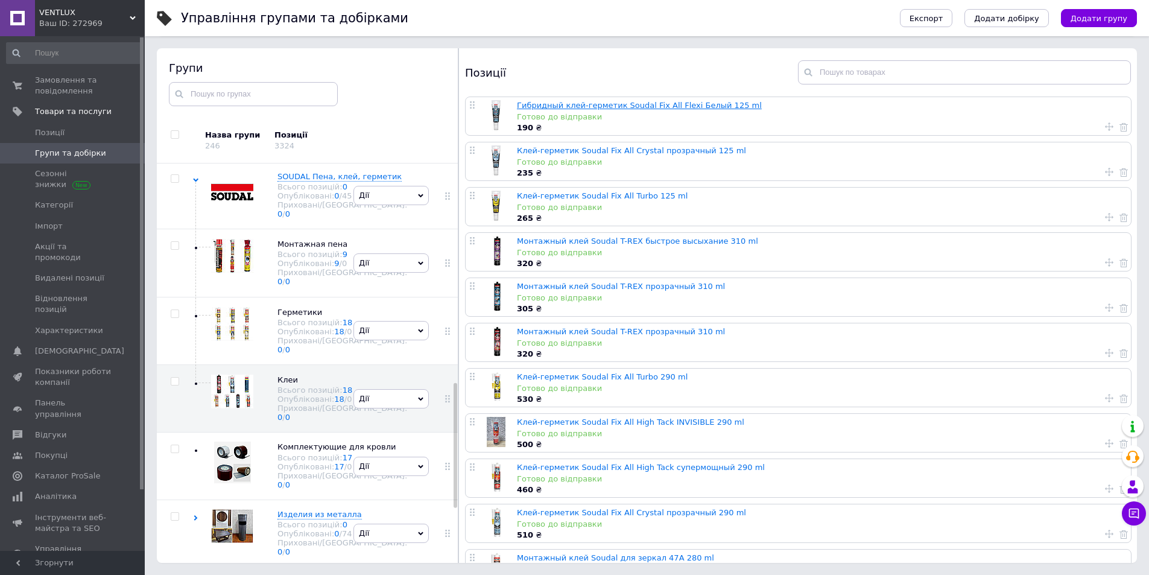
click at [546, 107] on link "Гибридный клей-герметик Soudal Fix All Flexi Белый 125 ml" at bounding box center [639, 105] width 245 height 9
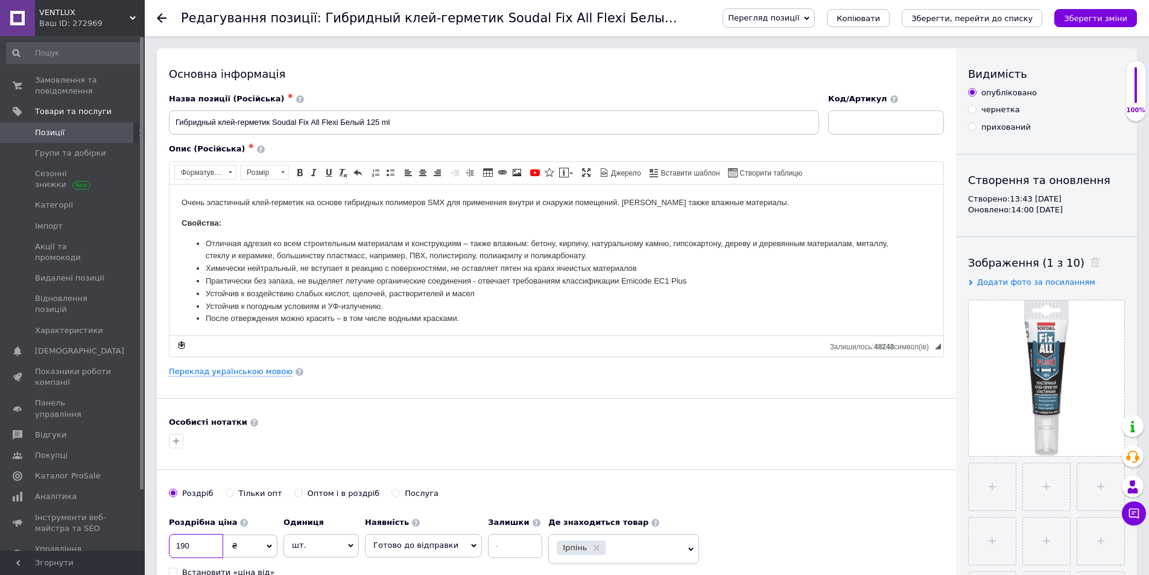
click at [196, 548] on input "190" at bounding box center [196, 546] width 54 height 24
type input "198"
drag, startPoint x: 787, startPoint y: 508, endPoint x: 987, endPoint y: 88, distance: 465.4
click at [788, 506] on div "Роздріб Тільки опт Оптом і в роздріб Послуга" at bounding box center [556, 499] width 775 height 23
click at [1005, 16] on icon "Зберегти, перейти до списку" at bounding box center [971, 18] width 121 height 9
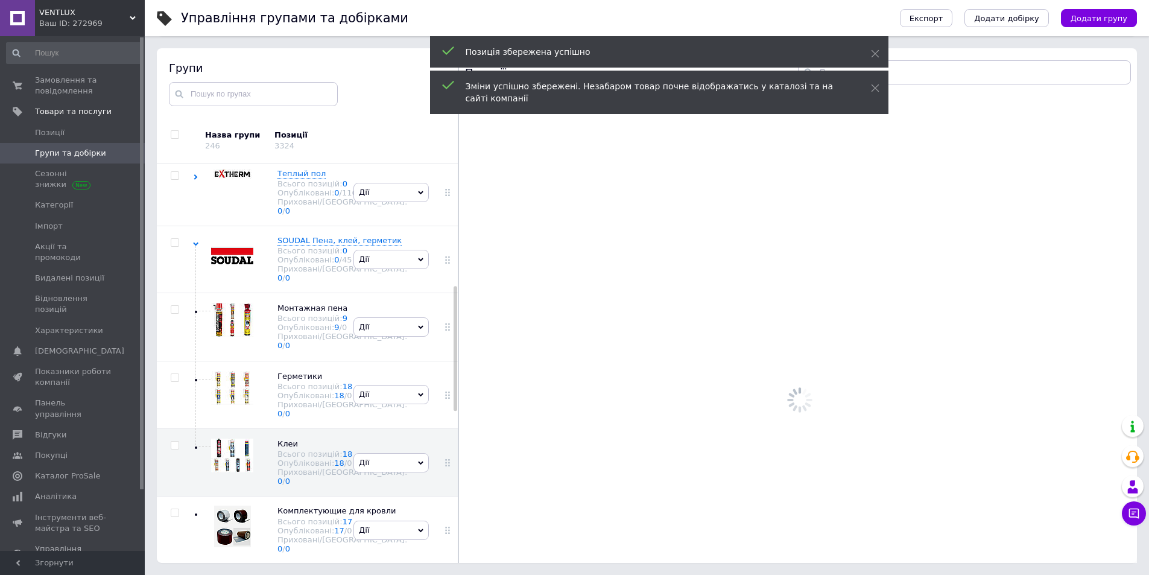
scroll to position [428, 0]
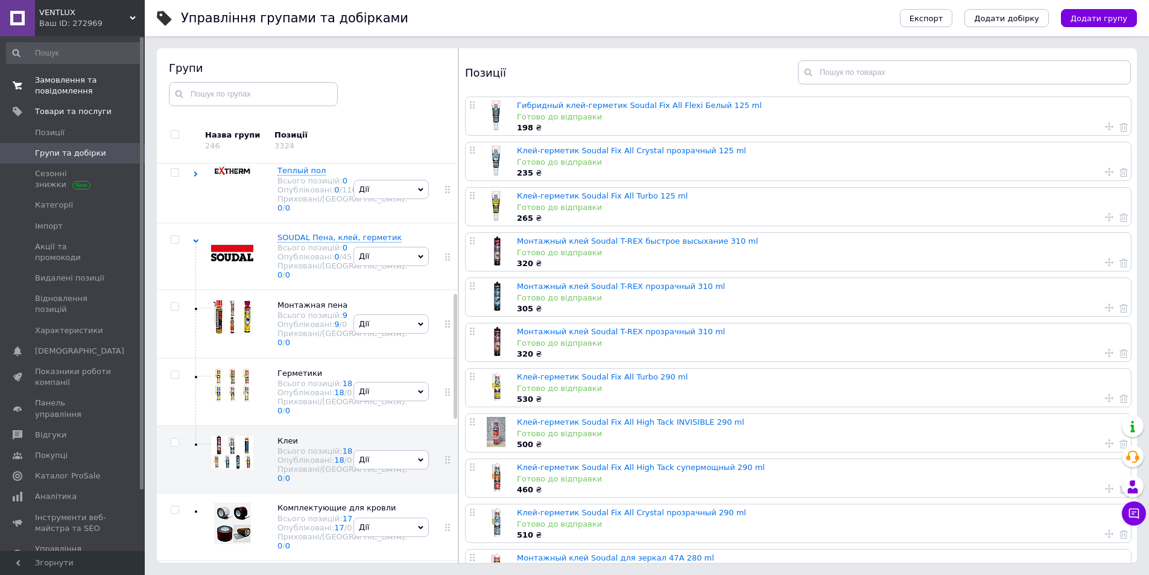
click at [49, 82] on span "Замовлення та повідомлення" at bounding box center [73, 86] width 77 height 22
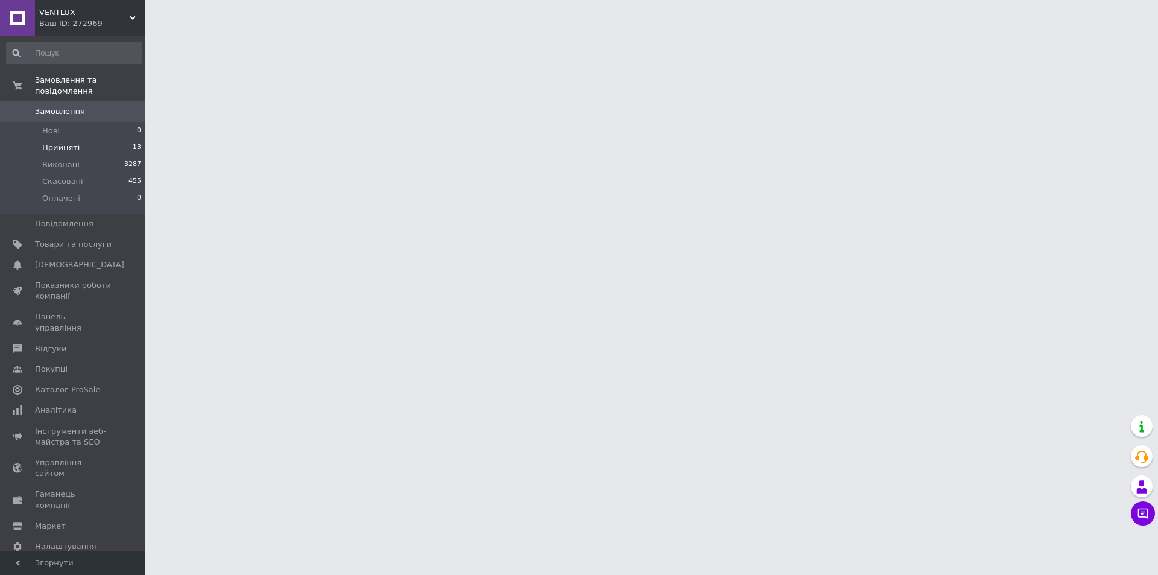
click at [65, 142] on span "Прийняті" at bounding box center [60, 147] width 37 height 11
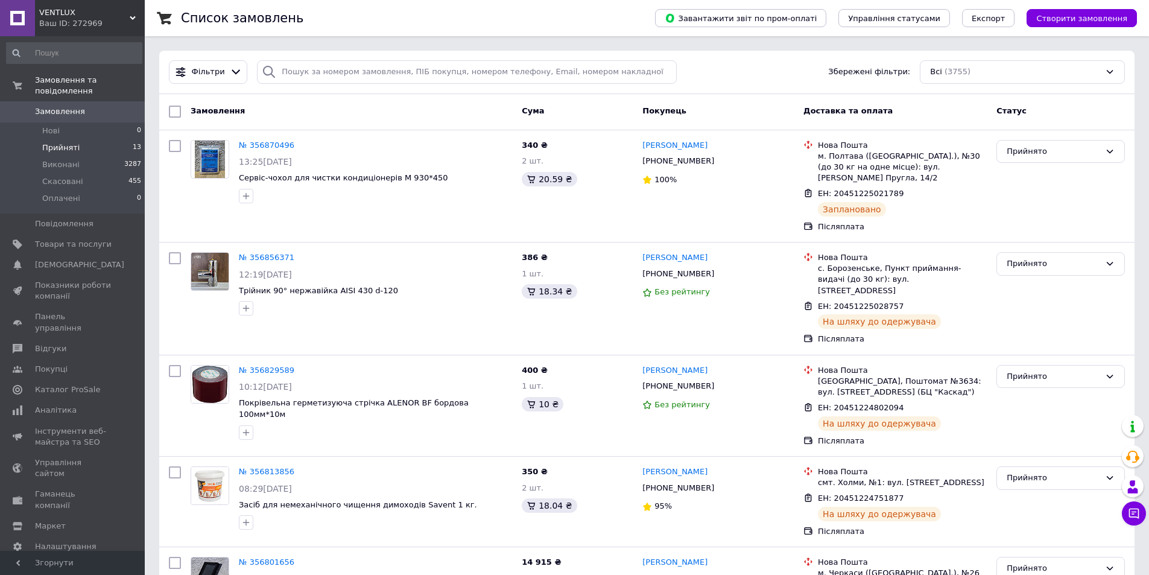
click at [61, 142] on span "Прийняті" at bounding box center [60, 147] width 37 height 11
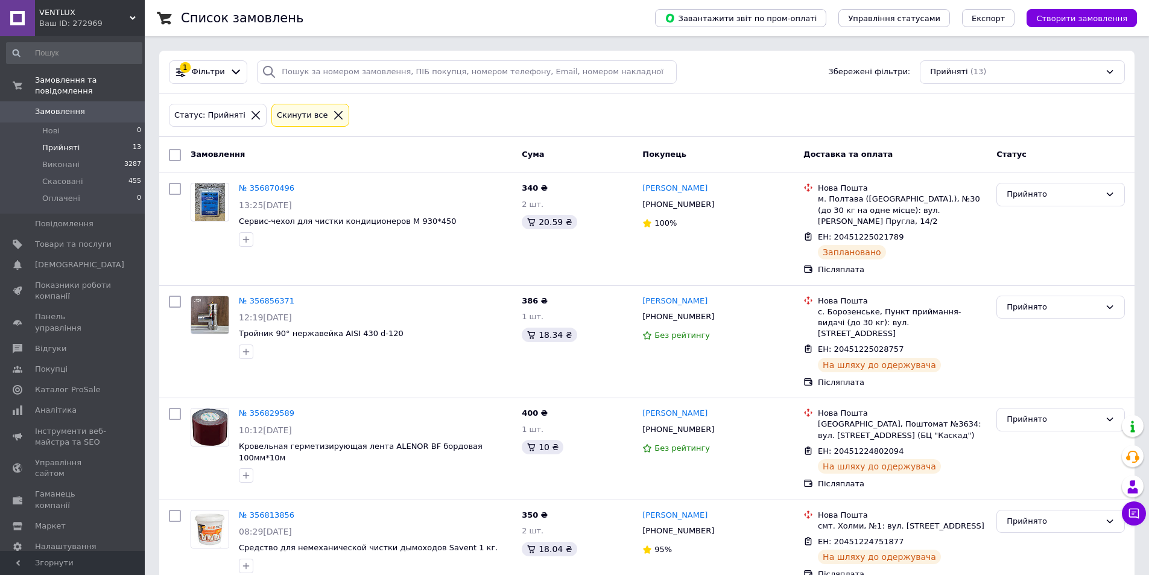
click at [75, 139] on li "Прийняті 13" at bounding box center [74, 147] width 148 height 17
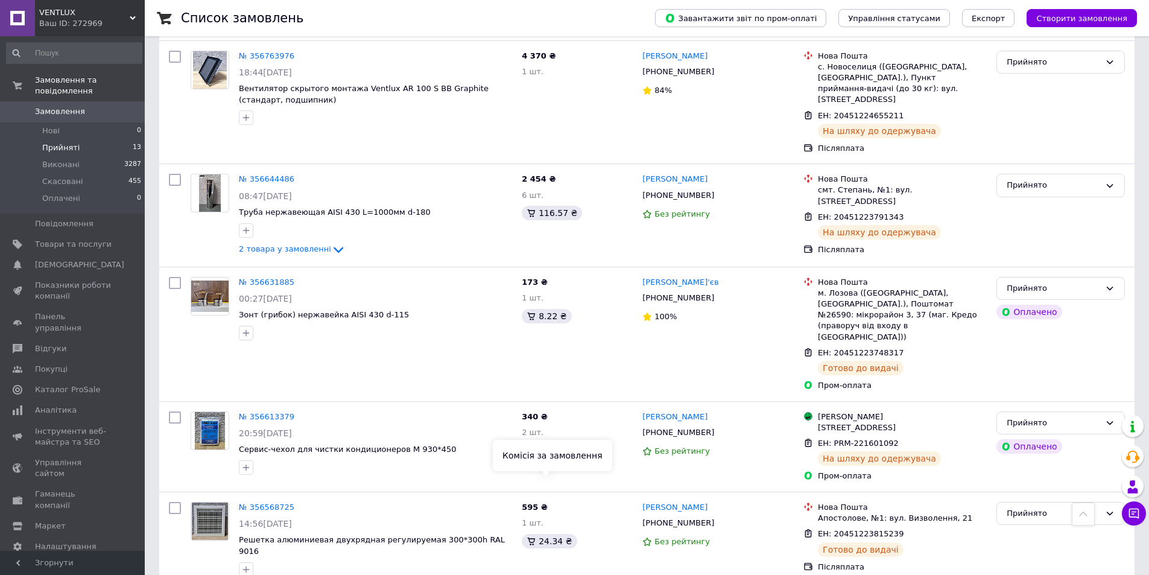
scroll to position [935, 0]
